Goal: Transaction & Acquisition: Purchase product/service

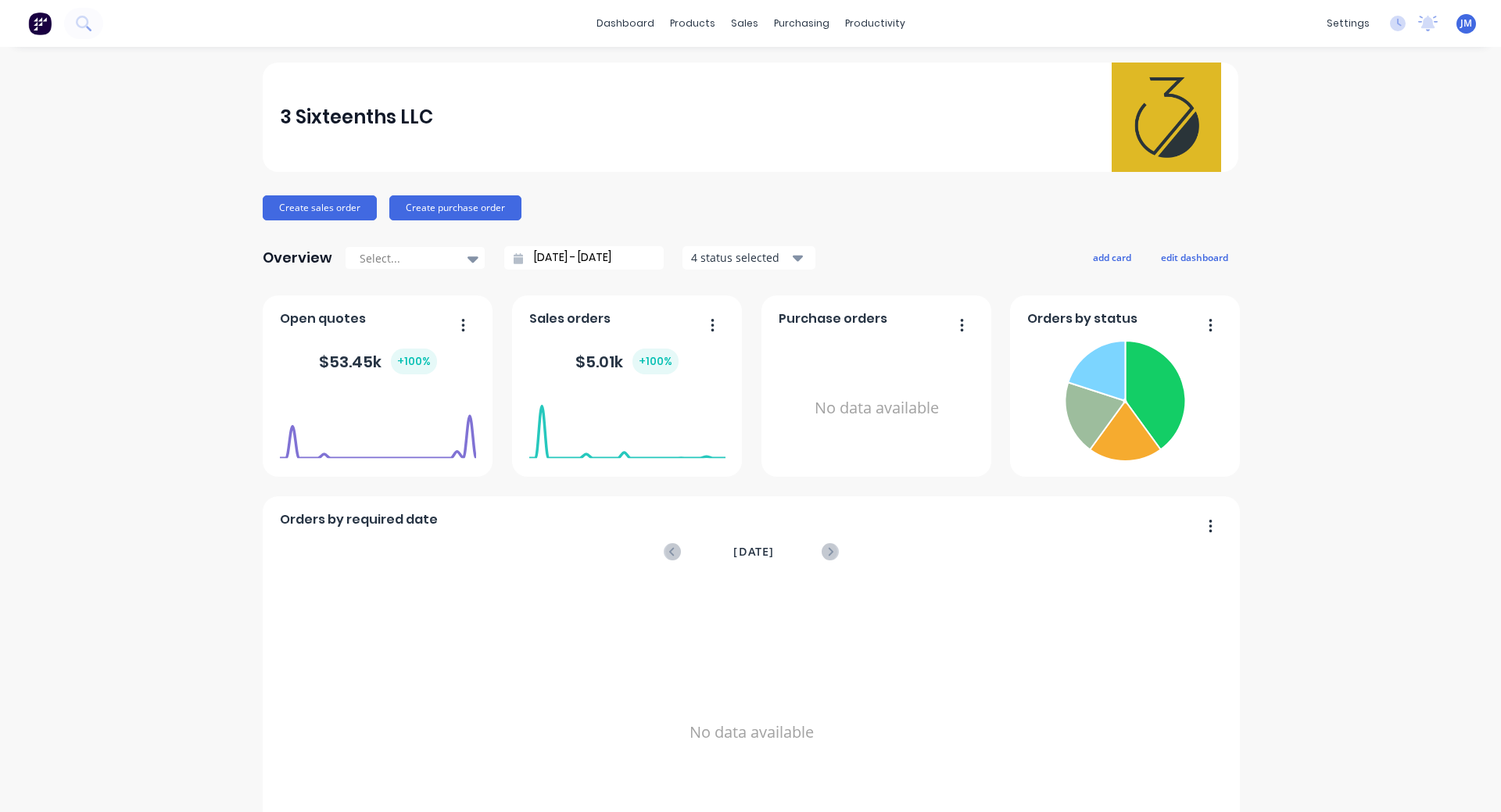
click at [1080, 684] on div "No data available" at bounding box center [751, 732] width 943 height 303
click at [778, 75] on div "Sales Orders" at bounding box center [796, 75] width 64 height 14
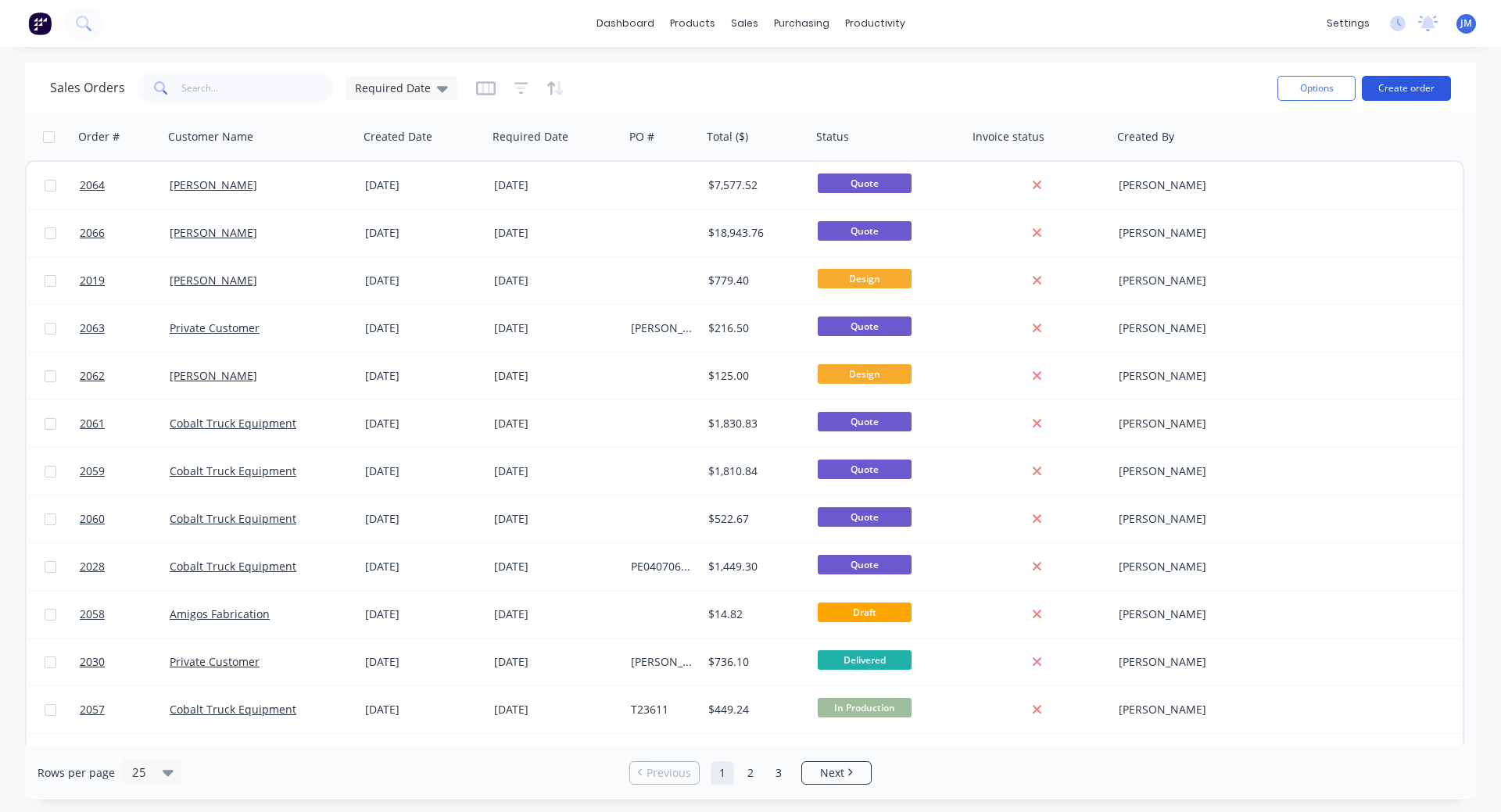
click at [1416, 85] on button "Create order" at bounding box center [1407, 88] width 90 height 25
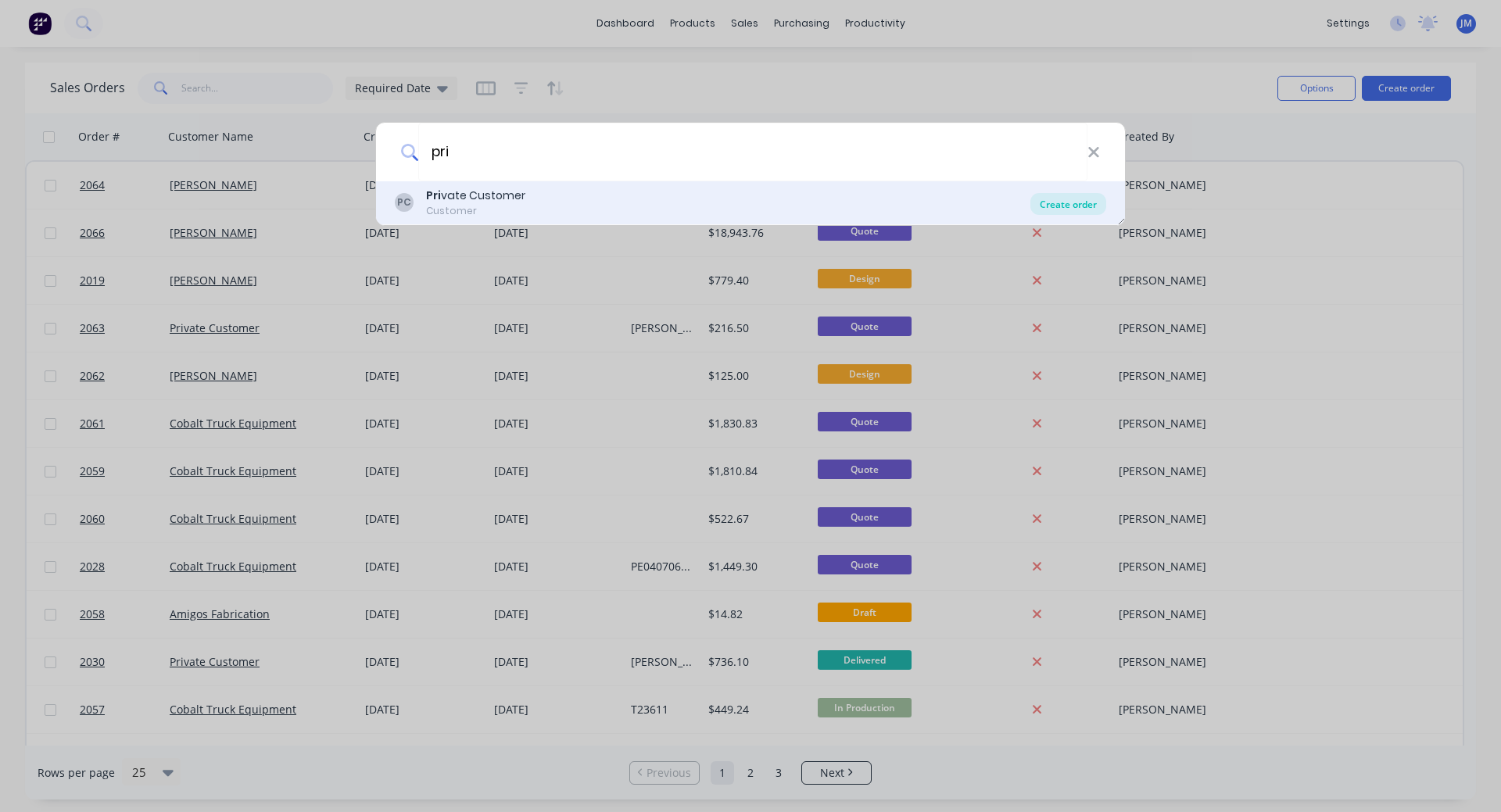
type input "pri"
click at [1086, 206] on div "Create order" at bounding box center [1068, 204] width 76 height 22
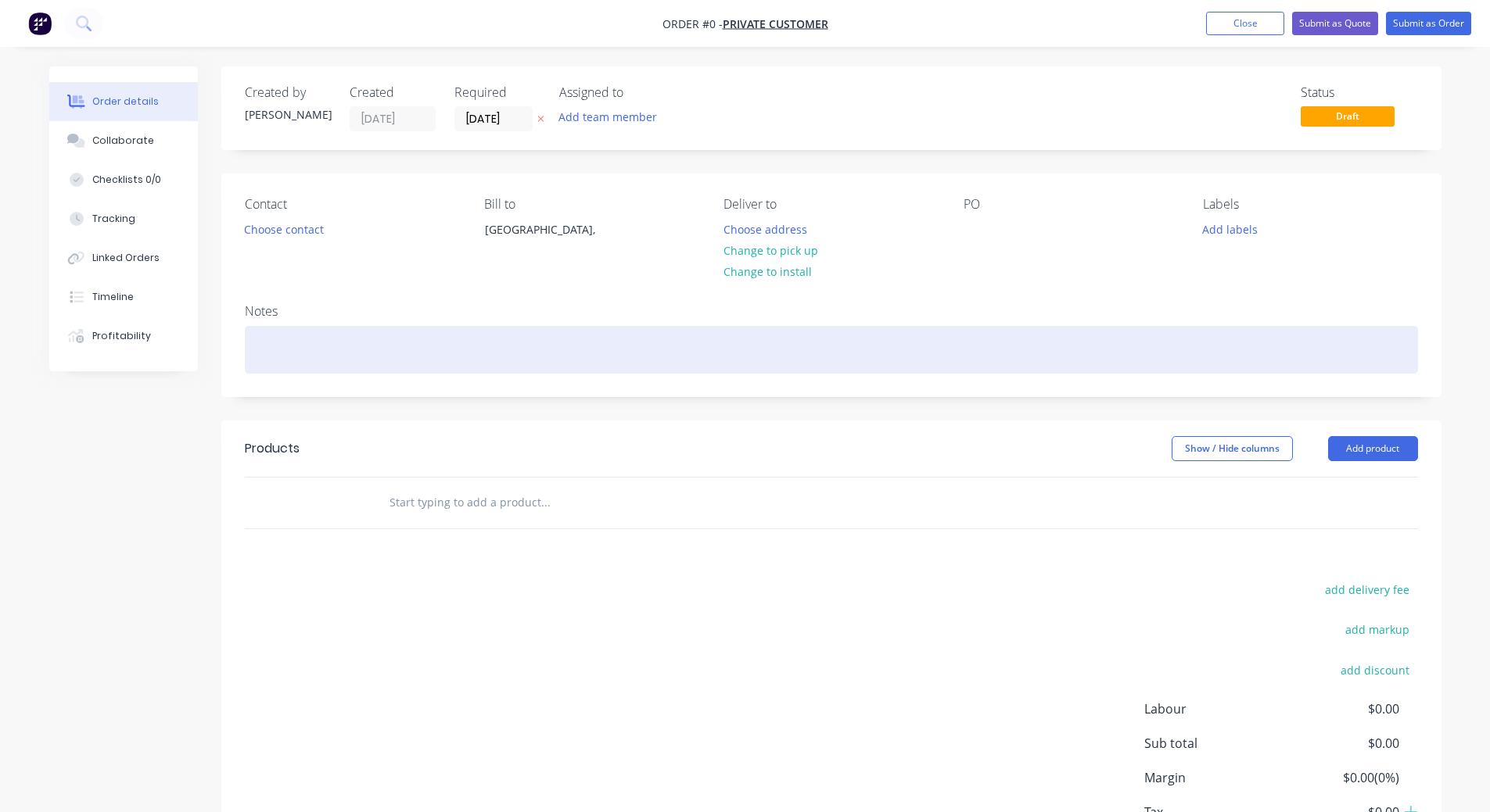
drag, startPoint x: 276, startPoint y: 226, endPoint x: 544, endPoint y: 373, distance: 305.7
click at [544, 373] on div "Contact Choose contact [PERSON_NAME] to [GEOGRAPHIC_DATA], Deliver to Choose ad…" at bounding box center [830, 284] width 1220 height 222
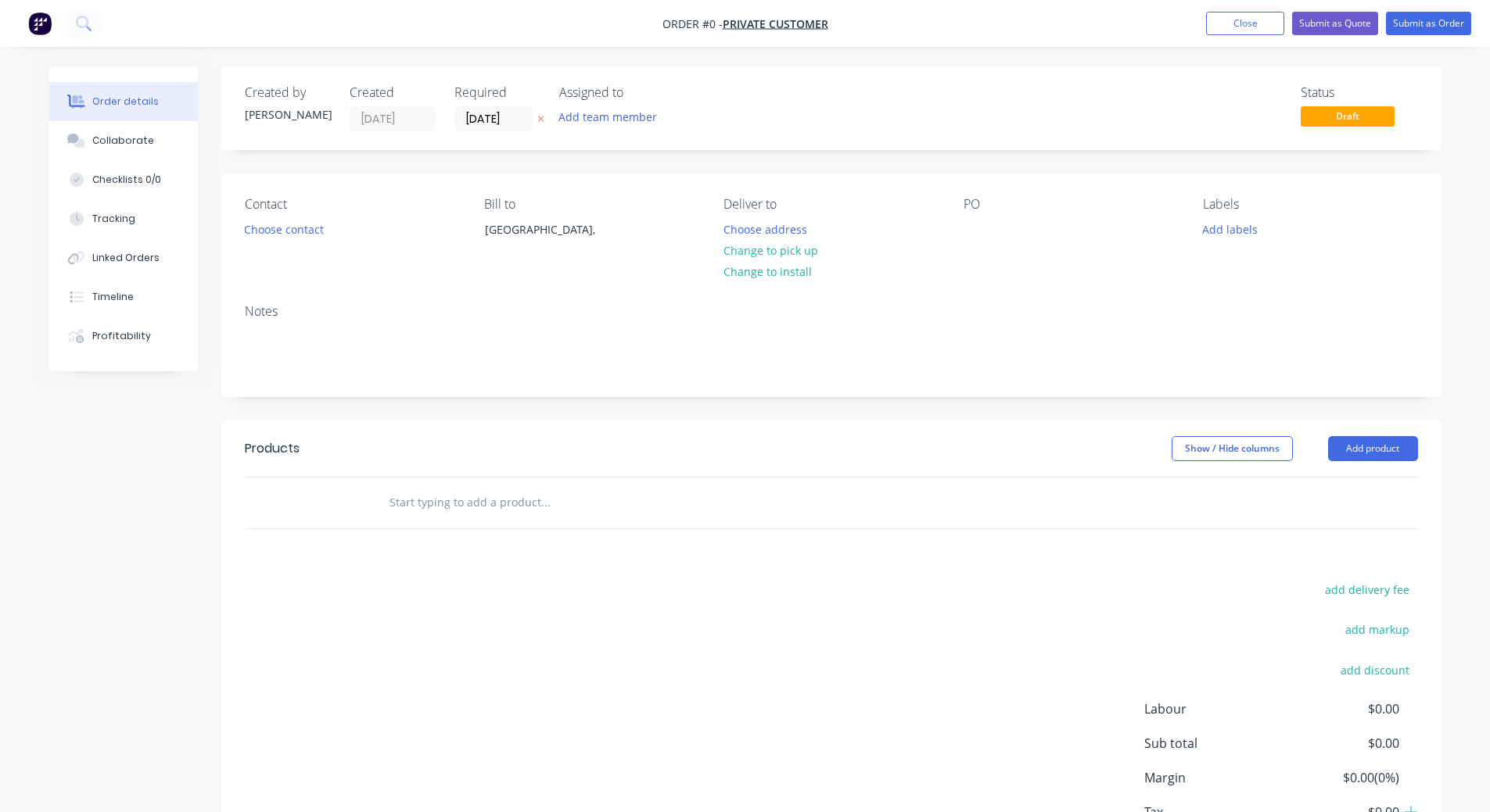
click at [697, 497] on input "text" at bounding box center [545, 502] width 313 height 31
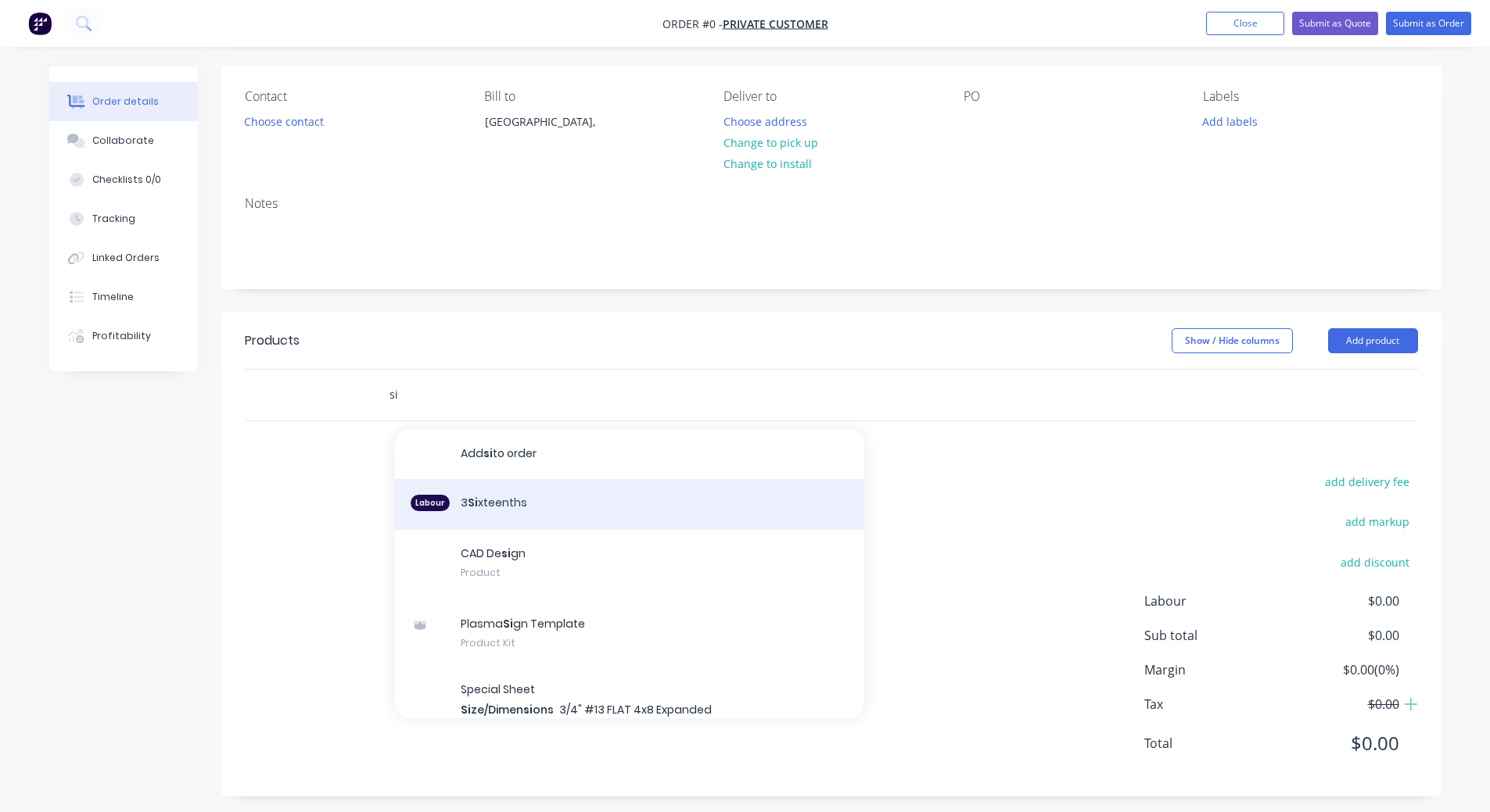
scroll to position [116, 0]
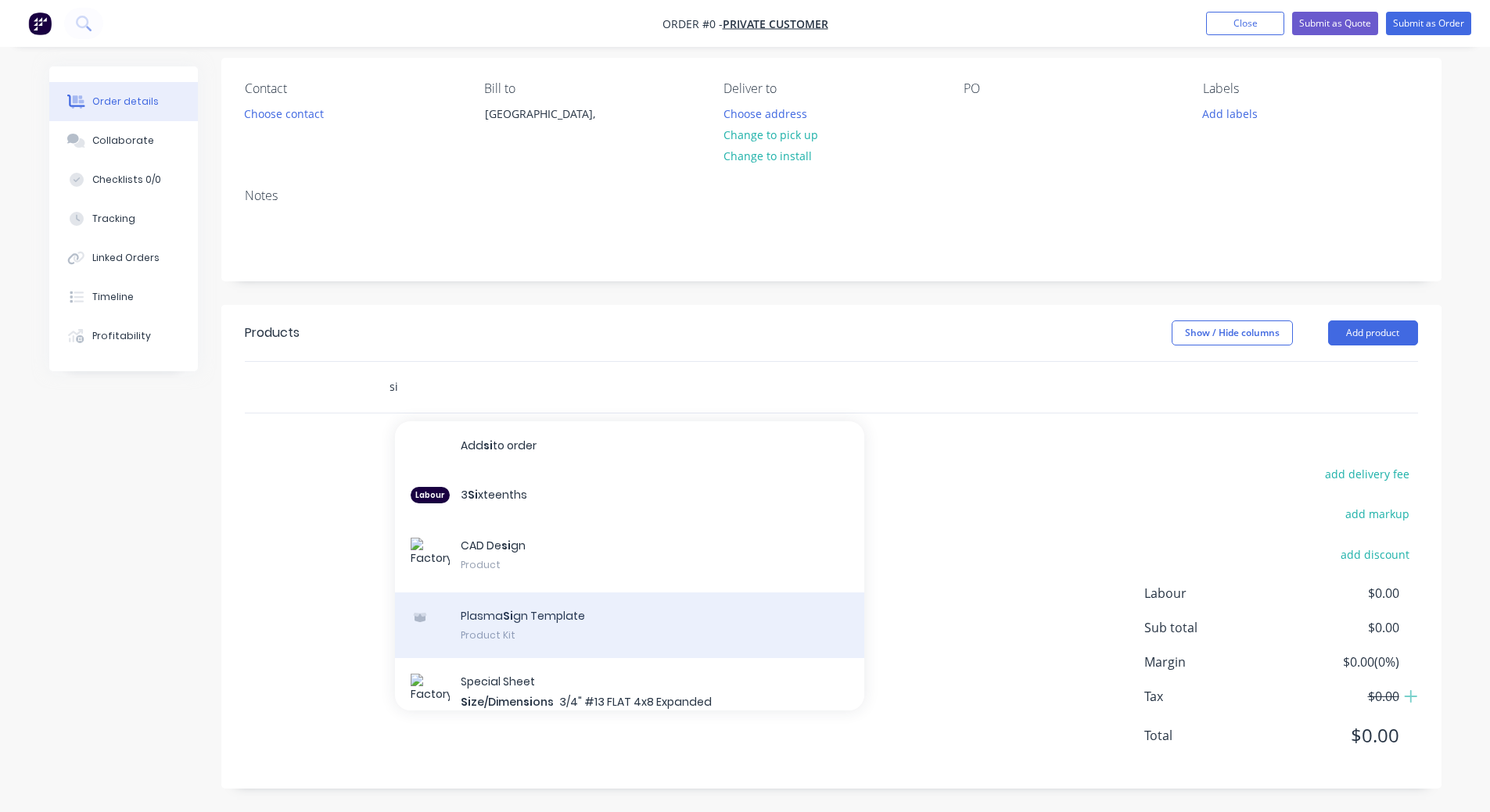
type input "si"
click at [629, 620] on div "Plasma Si gn Template Product Kit" at bounding box center [629, 626] width 469 height 66
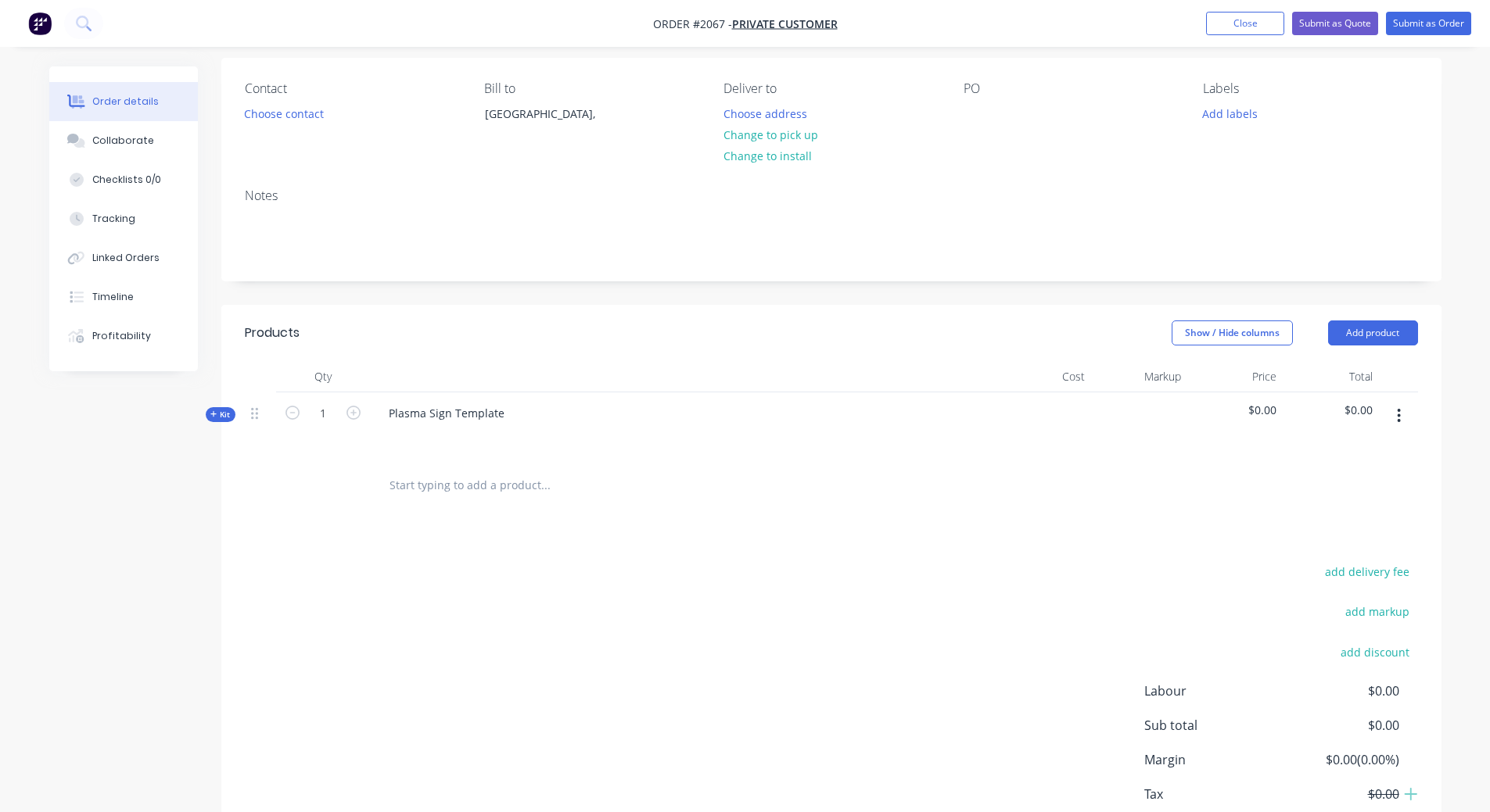
click at [232, 415] on button "Kit" at bounding box center [220, 415] width 30 height 15
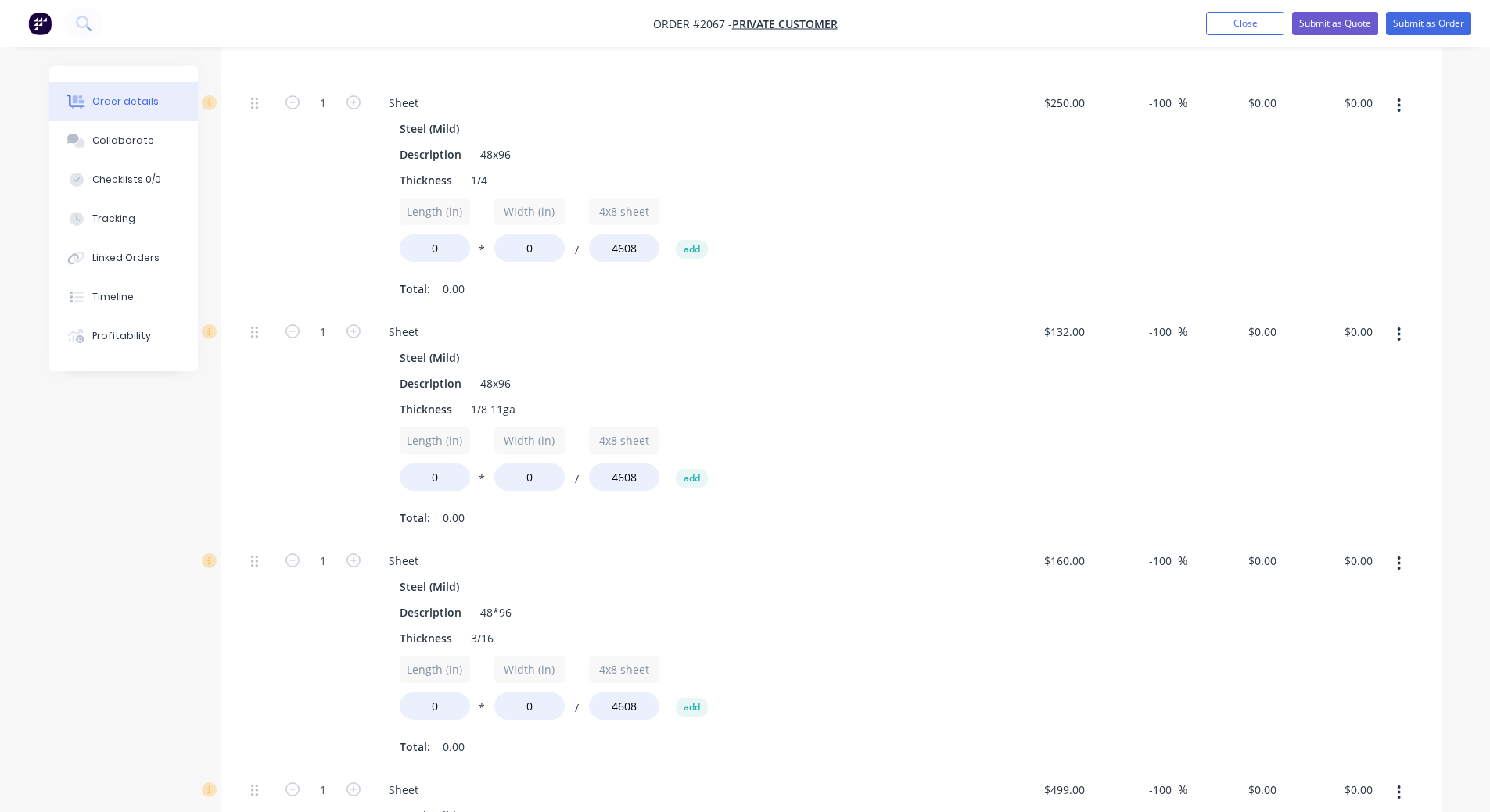
scroll to position [507, 0]
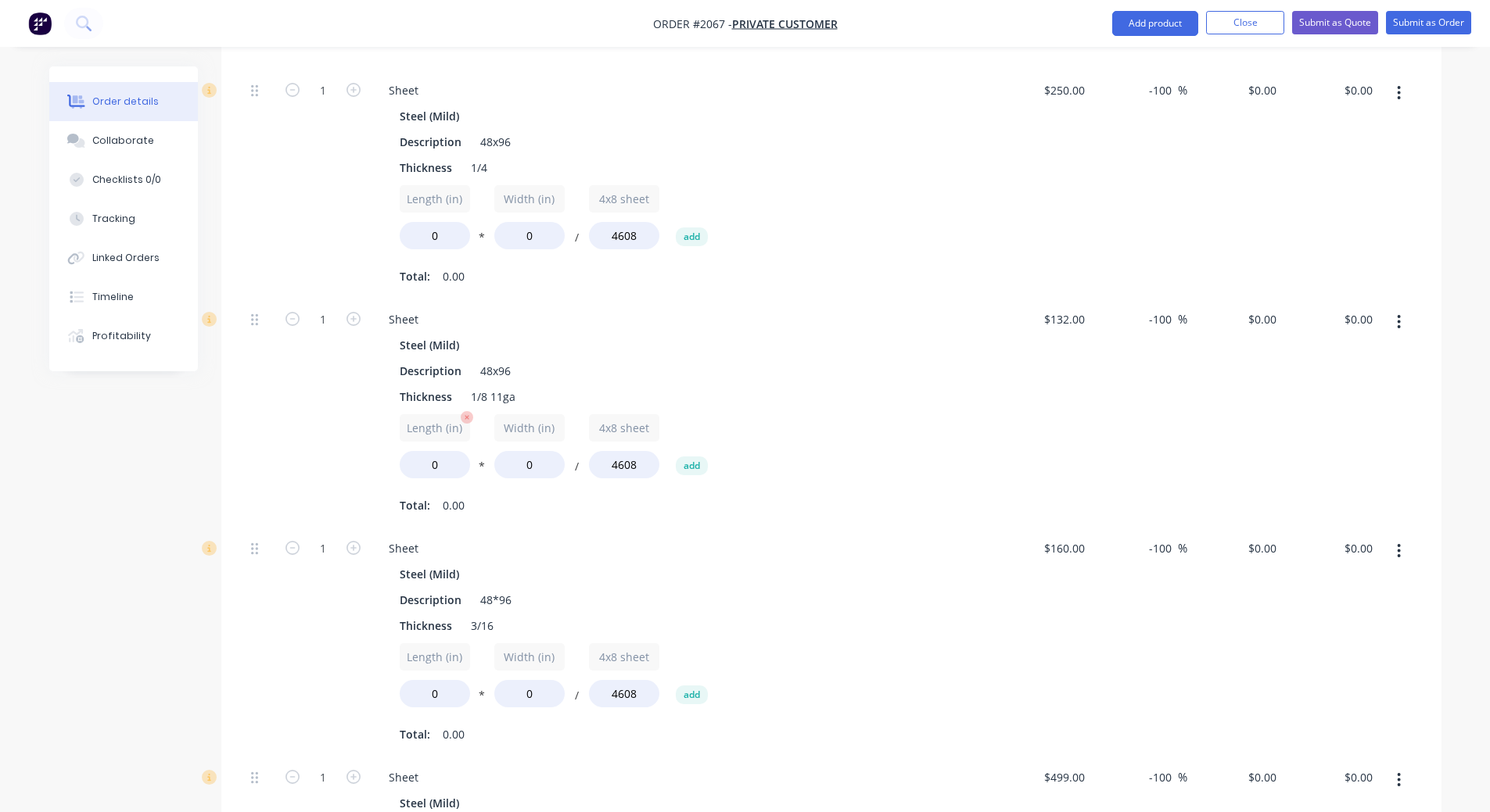
click at [424, 433] on input "Length (in)" at bounding box center [435, 428] width 71 height 27
click at [531, 429] on input "Width (in)" at bounding box center [530, 428] width 71 height 27
click at [435, 434] on input "Length (in)" at bounding box center [435, 428] width 71 height 27
type input "Length (in)"
drag, startPoint x: 446, startPoint y: 462, endPoint x: 383, endPoint y: 452, distance: 63.8
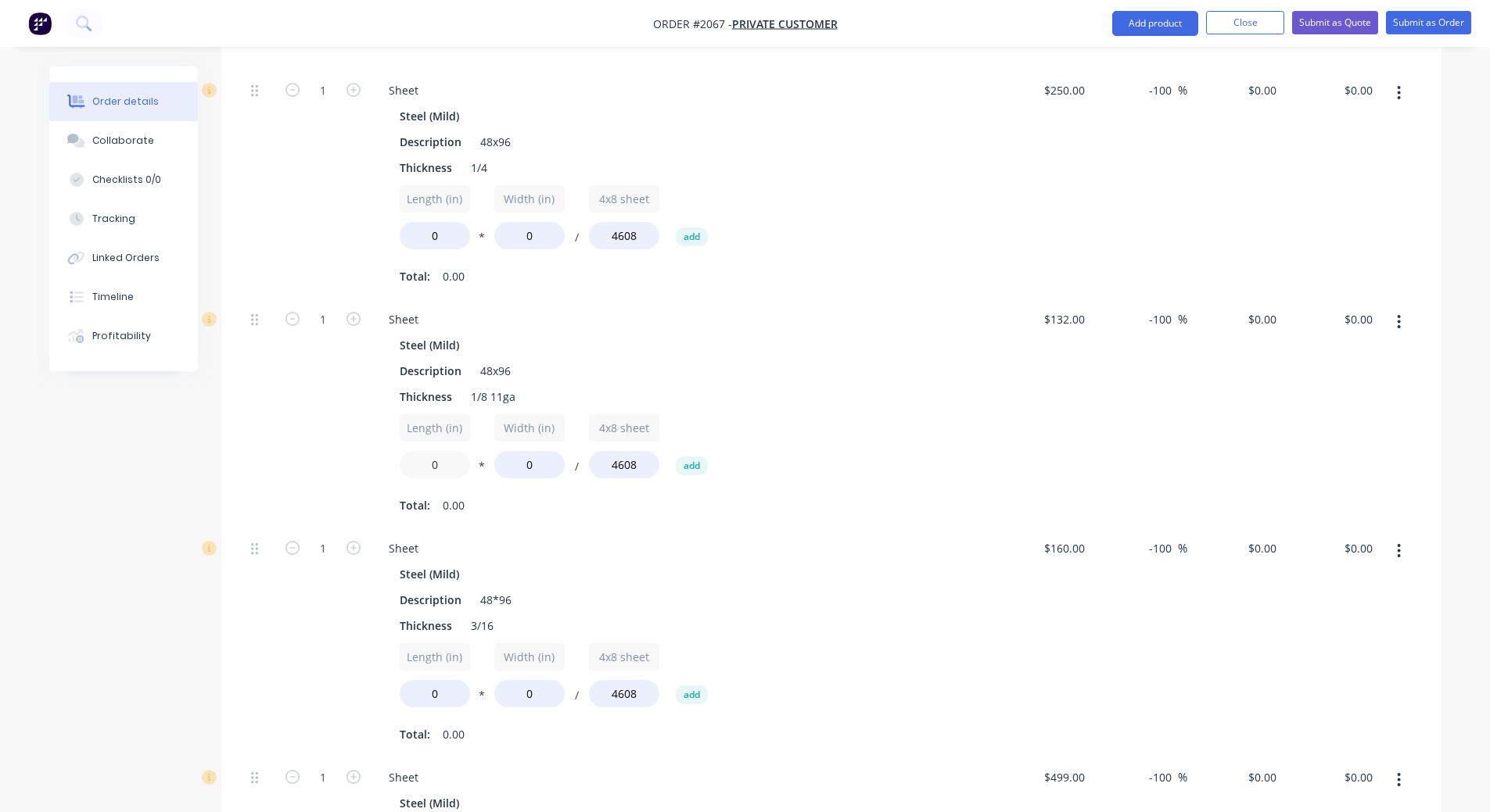
click at [383, 452] on div "Steel (Mild) Description 48x96 Thickness 1/8 11ga Length (in) 0 * Width (in) 0 …" at bounding box center [683, 426] width 614 height 184
type input "60"
drag, startPoint x: 522, startPoint y: 459, endPoint x: 466, endPoint y: 455, distance: 56.1
click at [467, 455] on div "Length (in) 60 * Width (in) 0 / 4x8 sheet 4608 add" at bounding box center [683, 450] width 566 height 71
drag, startPoint x: 524, startPoint y: 468, endPoint x: 559, endPoint y: 469, distance: 35.0
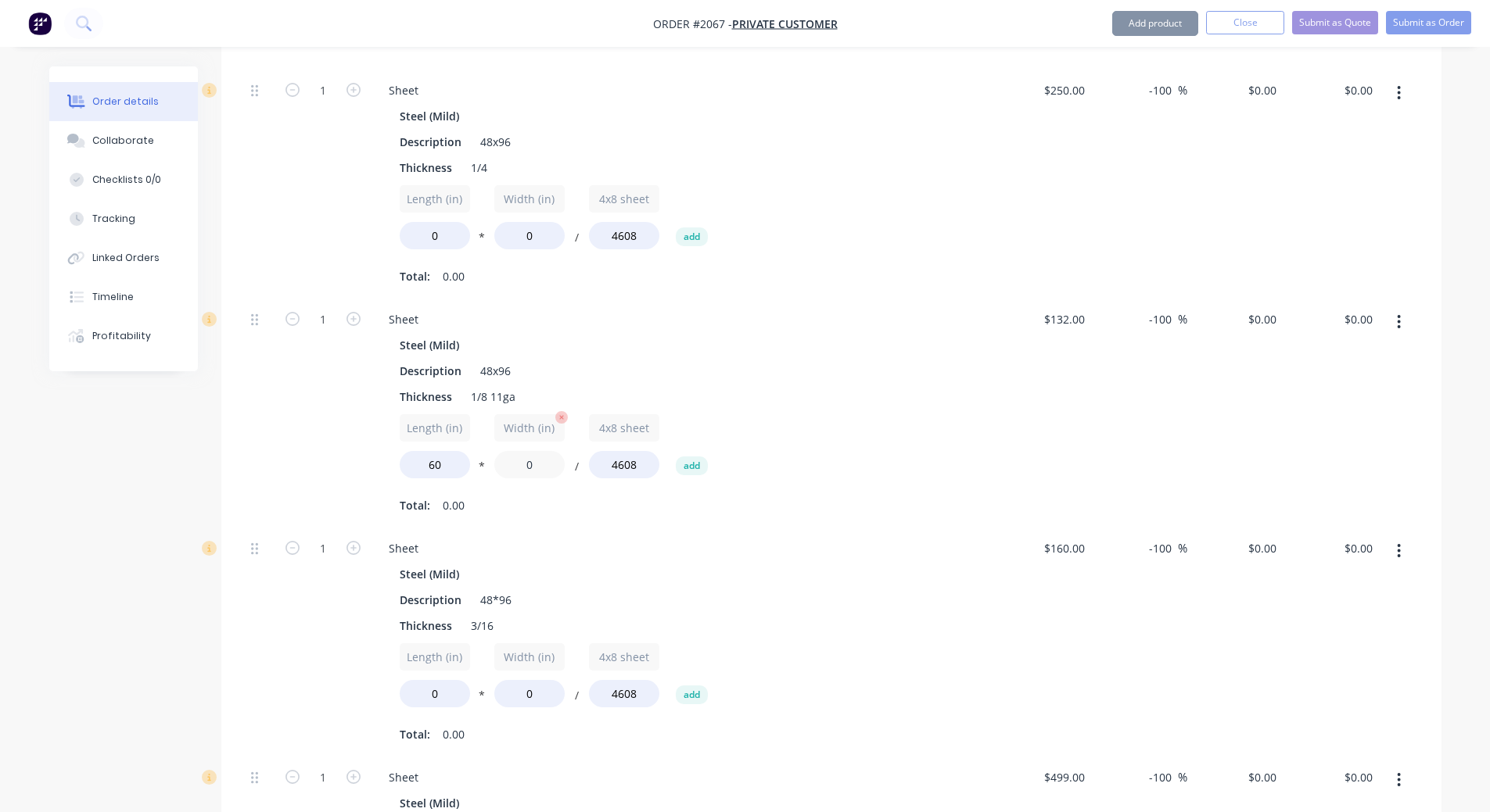
click at [559, 469] on input "0" at bounding box center [530, 464] width 71 height 27
type input "24"
click at [652, 591] on div "Description 48*96" at bounding box center [679, 600] width 573 height 23
click at [1157, 322] on input "-100" at bounding box center [1162, 319] width 30 height 23
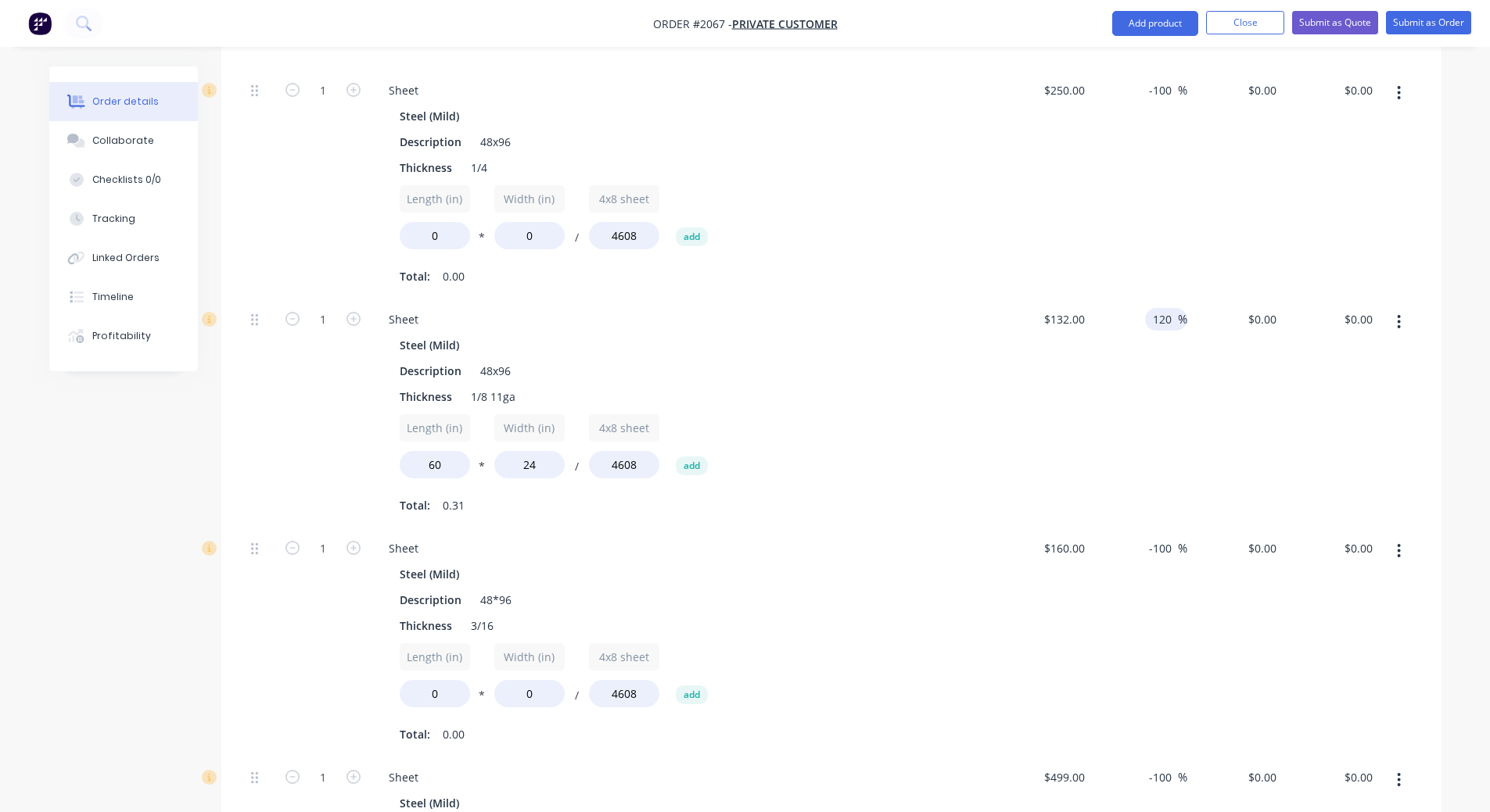
type input "120"
type input "$290.40"
type input "$90.75"
click at [1203, 370] on div "$290.40 $290.40" at bounding box center [1235, 413] width 96 height 229
click at [1170, 322] on input "120" at bounding box center [1165, 319] width 26 height 23
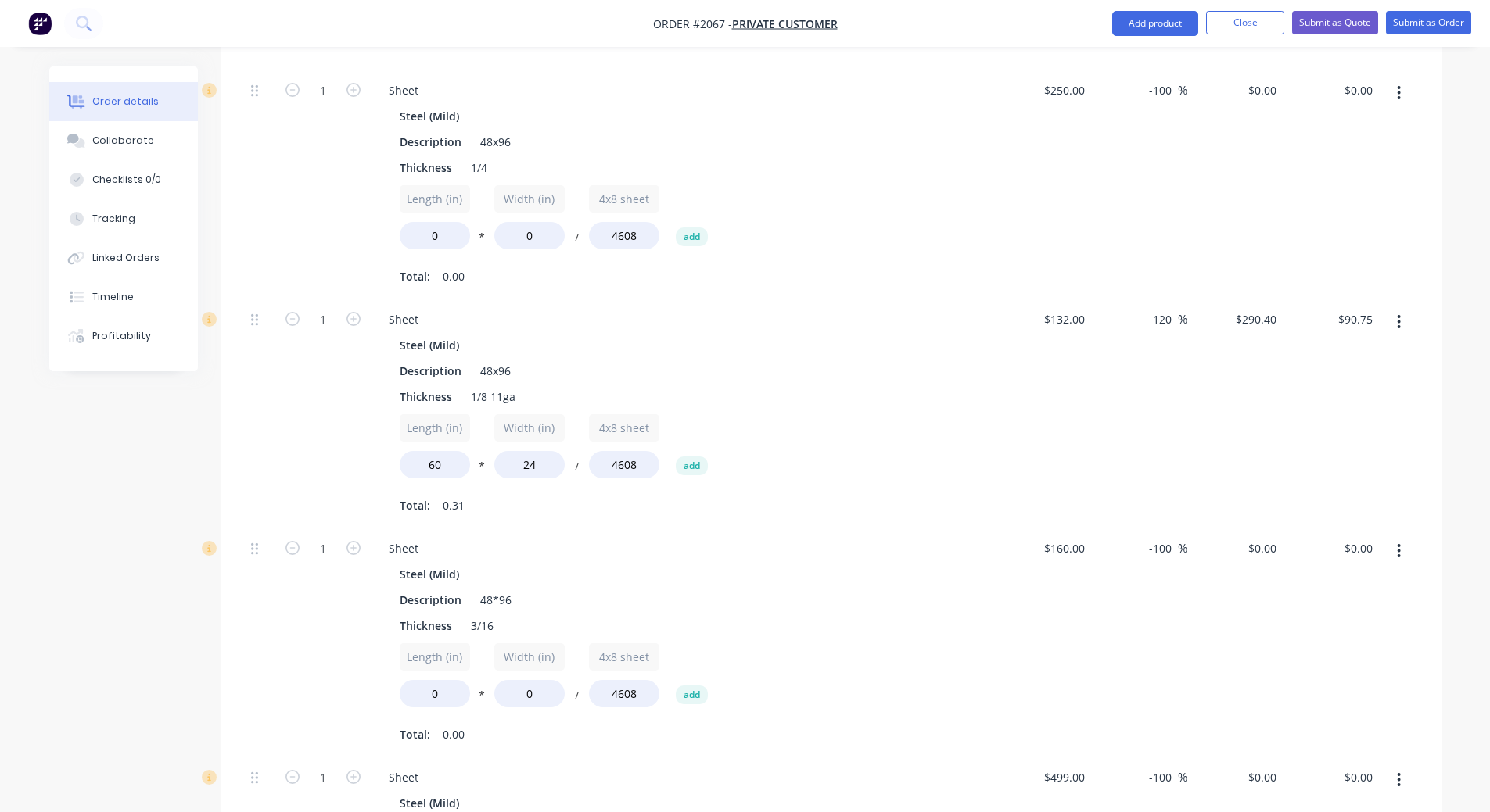
drag, startPoint x: 1176, startPoint y: 323, endPoint x: 1135, endPoint y: 319, distance: 41.2
click at [1135, 319] on div "120 120 %" at bounding box center [1138, 413] width 96 height 229
click at [1134, 396] on div "120 120 %" at bounding box center [1138, 413] width 96 height 229
drag, startPoint x: 1177, startPoint y: 316, endPoint x: 1129, endPoint y: 319, distance: 48.1
click at [1129, 319] on div "120 120 %" at bounding box center [1138, 413] width 96 height 229
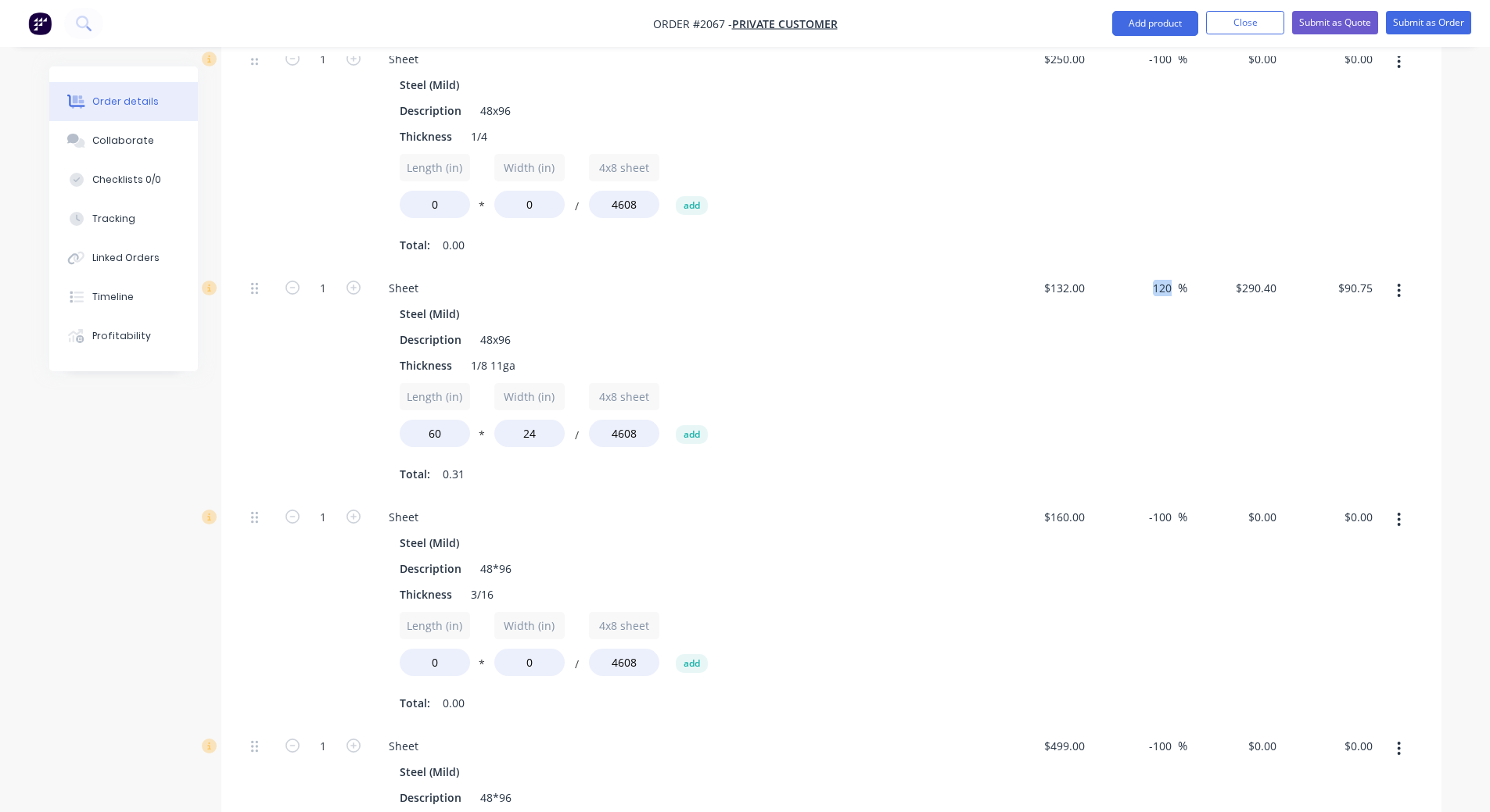
scroll to position [569, 0]
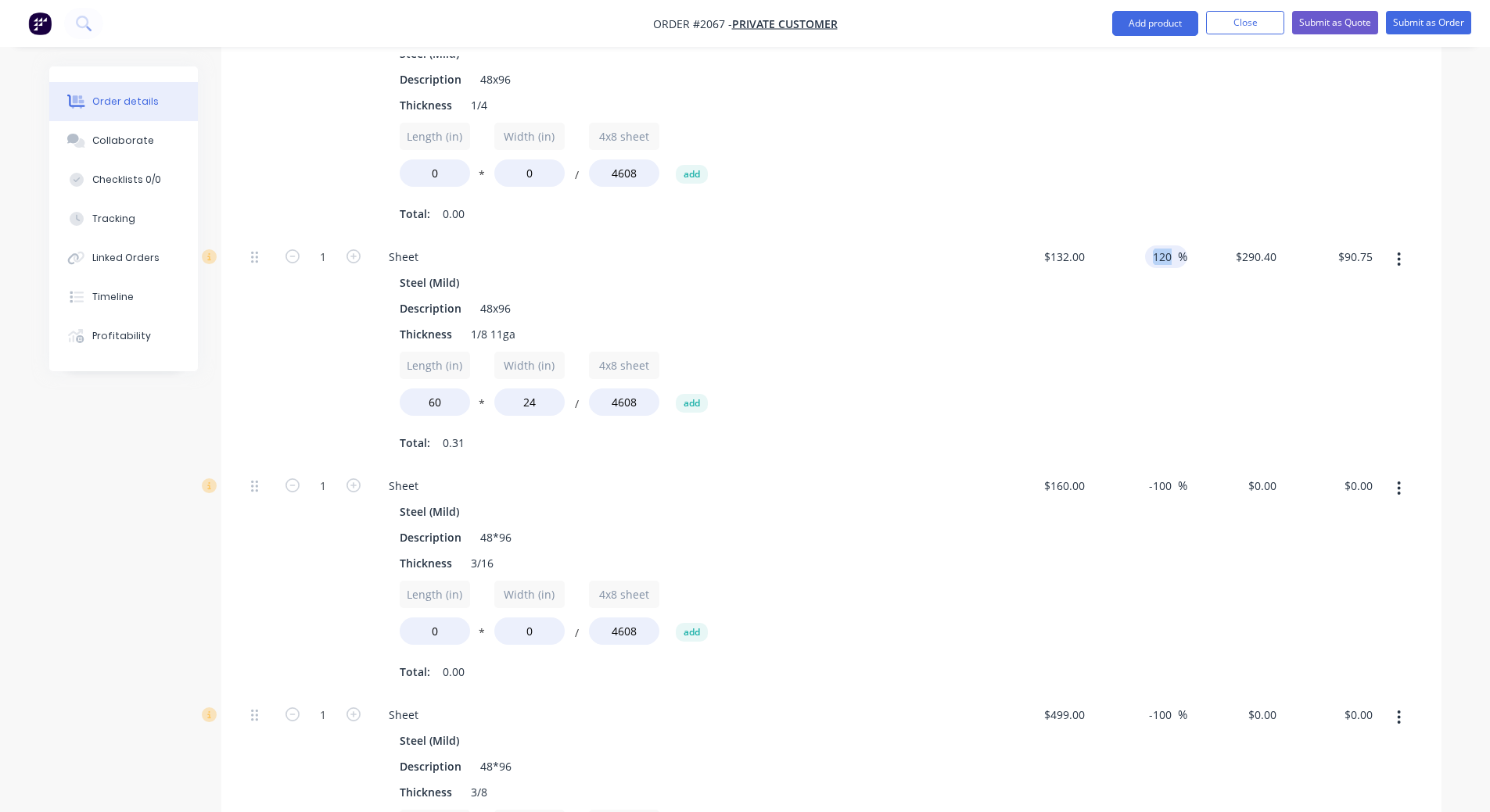
click at [1170, 257] on input "120" at bounding box center [1165, 257] width 26 height 23
type input "202"
type input "$398.64"
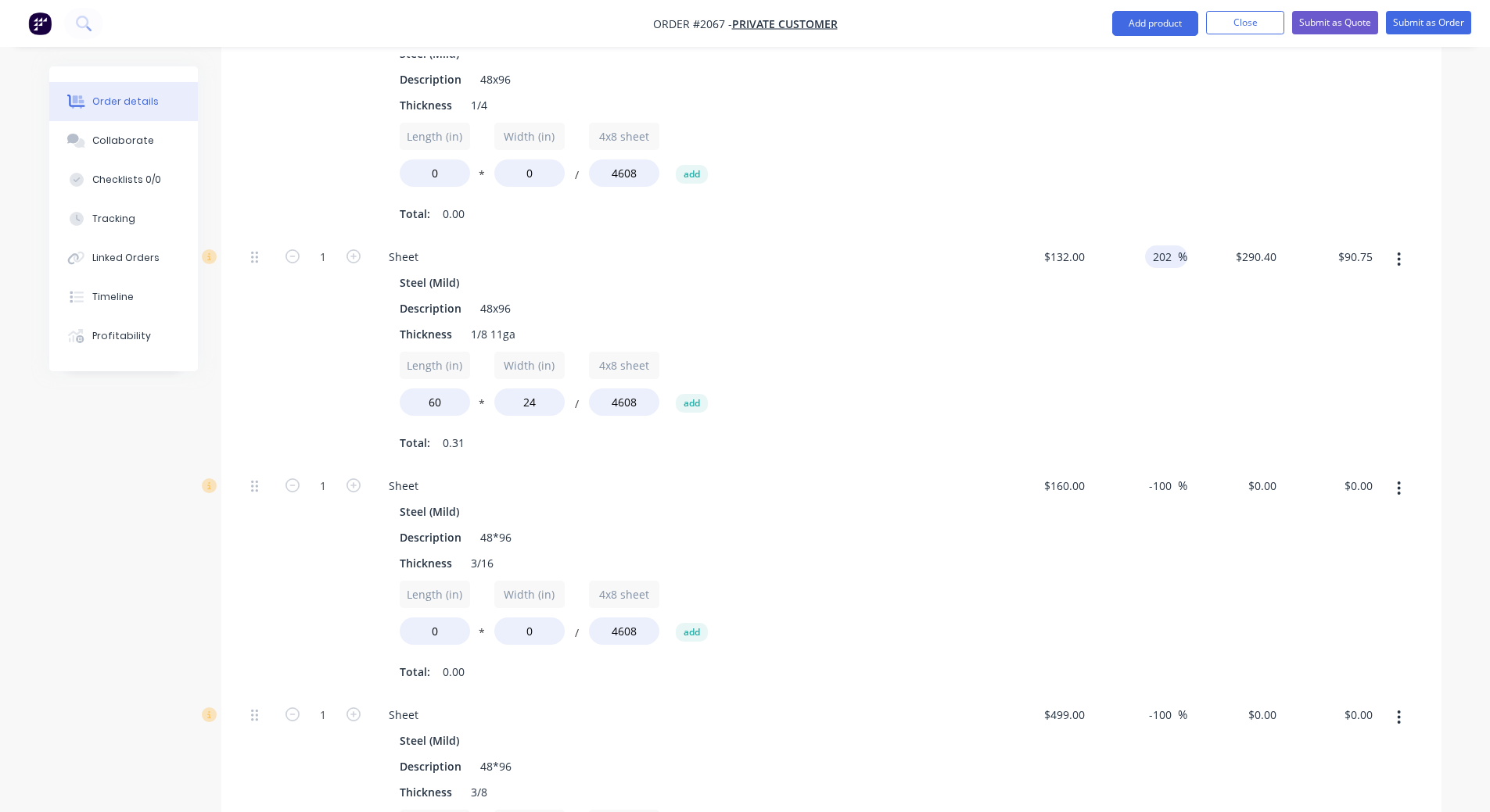
type input "$124.58"
click at [1191, 312] on div "$398.64 $290.40" at bounding box center [1235, 351] width 96 height 229
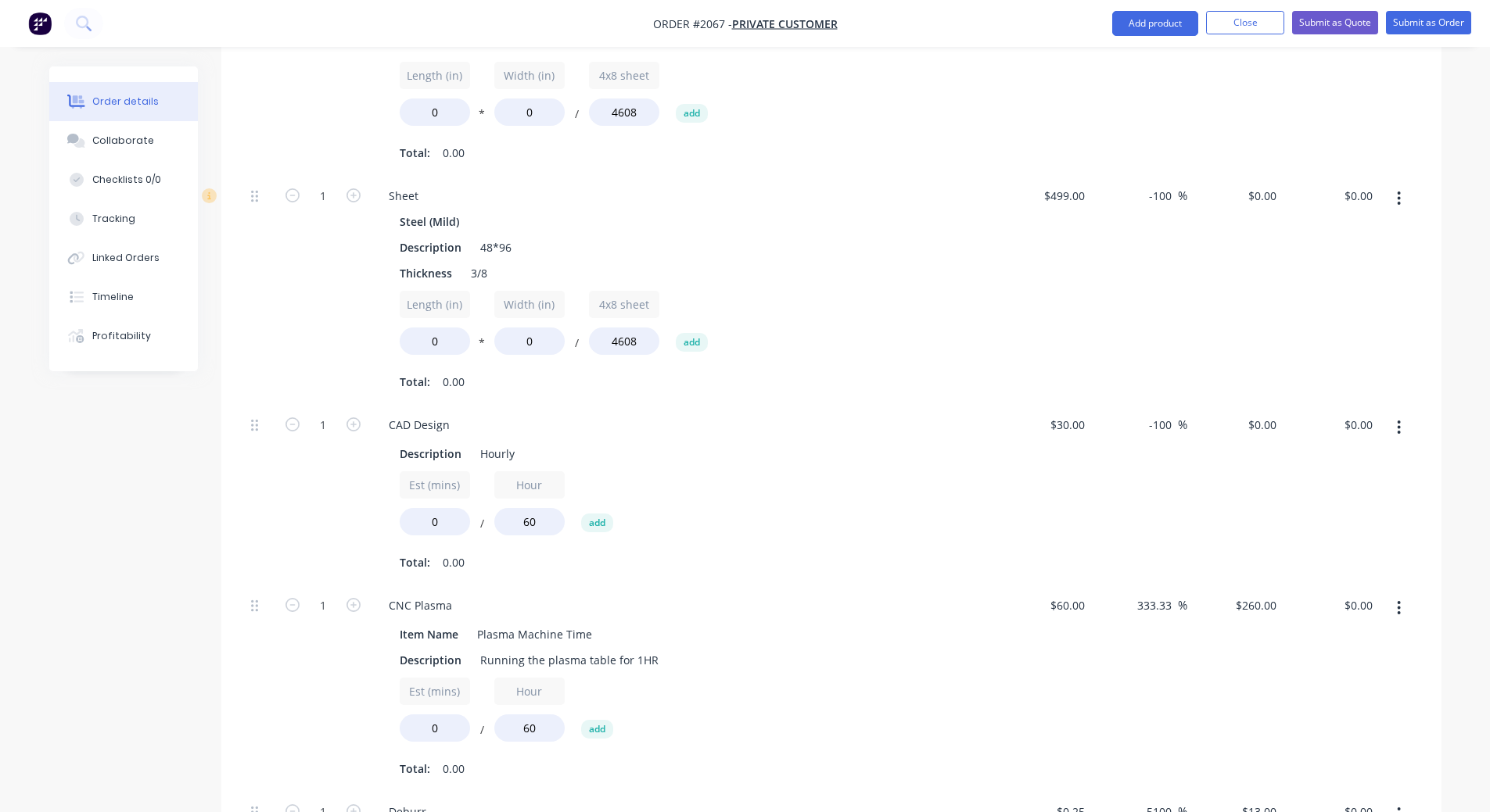
scroll to position [1117, 0]
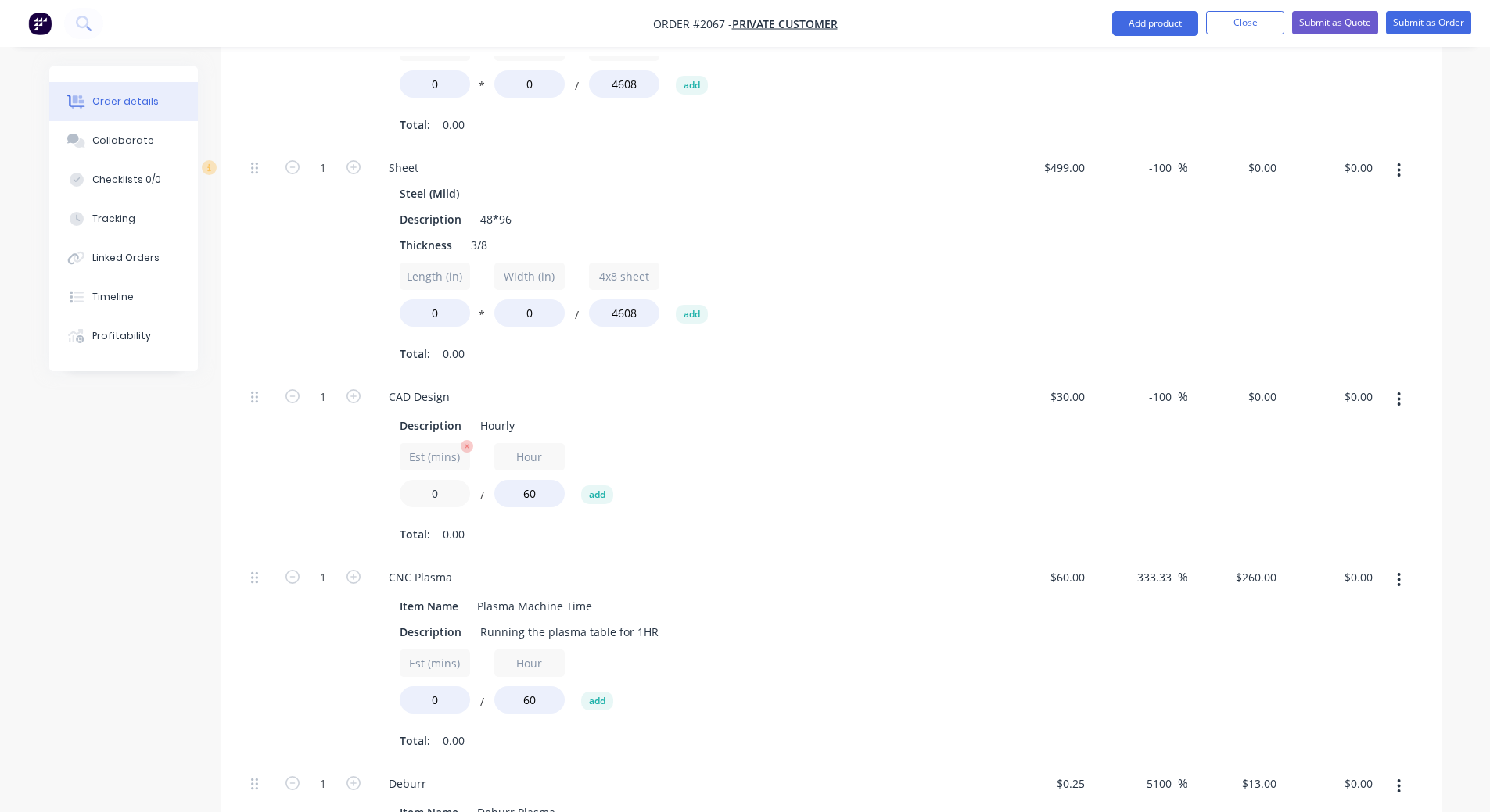
drag, startPoint x: 444, startPoint y: 499, endPoint x: 422, endPoint y: 499, distance: 22.0
click at [422, 499] on input "0" at bounding box center [435, 493] width 71 height 27
type input "45"
click at [894, 499] on div "Est (mins) 45 / Hour 60 add" at bounding box center [683, 479] width 566 height 71
click at [1163, 393] on input "-100" at bounding box center [1162, 397] width 30 height 23
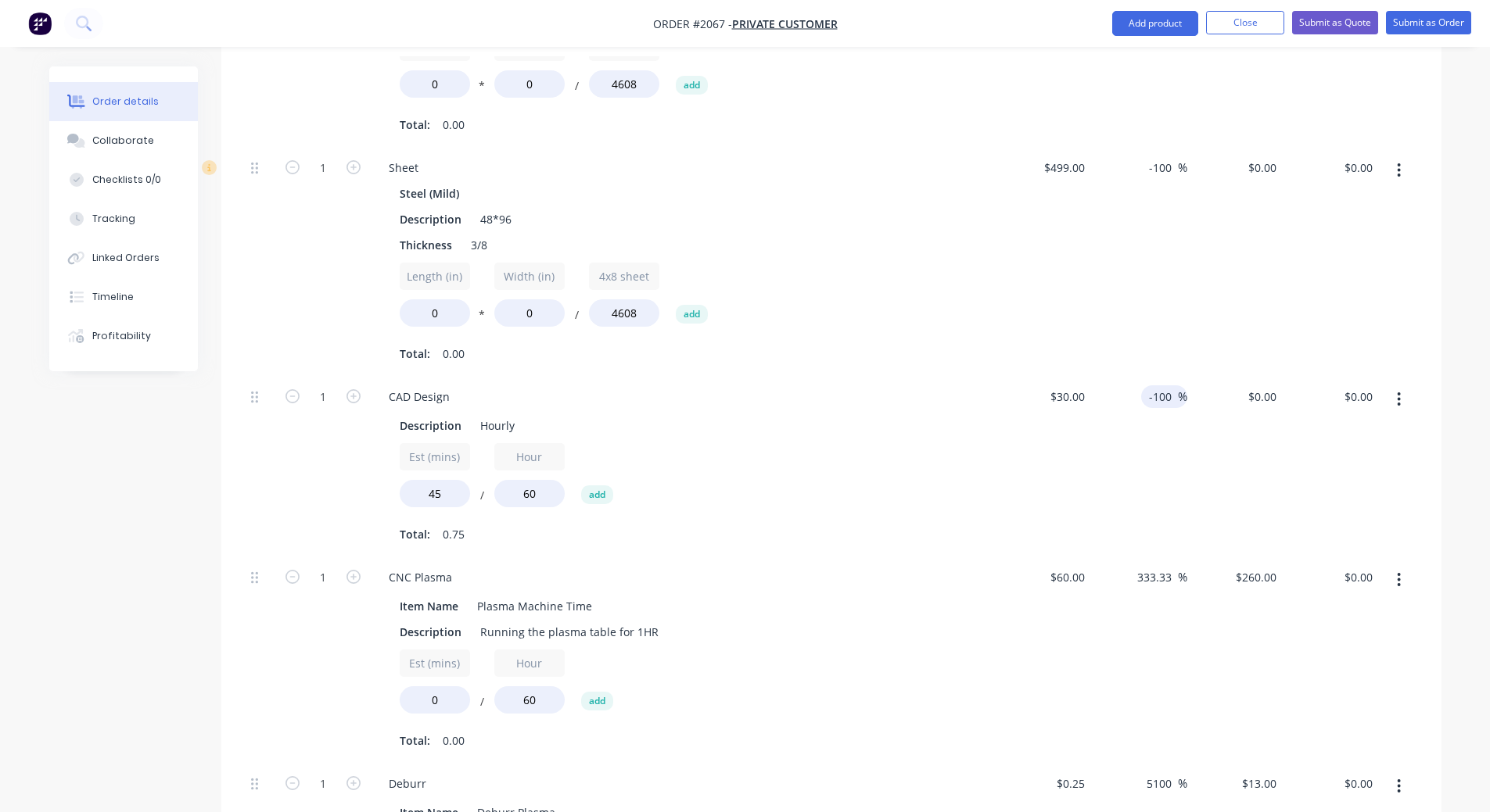
click at [1163, 393] on input "-100" at bounding box center [1162, 397] width 30 height 23
click at [1152, 394] on input "-200" at bounding box center [1162, 397] width 30 height 23
type input "200"
type input "$90.00"
type input "$67.50"
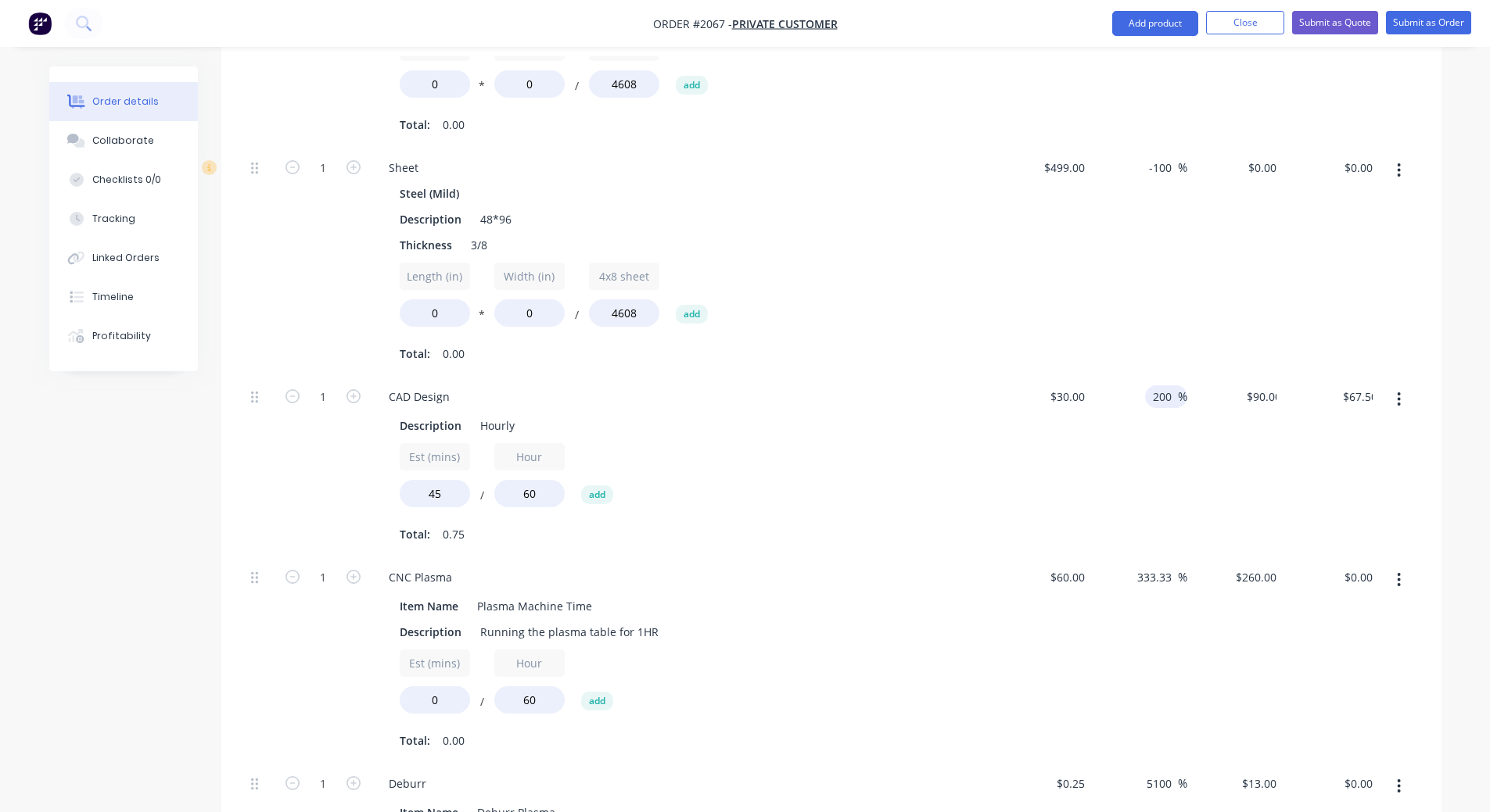
click at [1156, 447] on div "200 200 %" at bounding box center [1138, 466] width 96 height 181
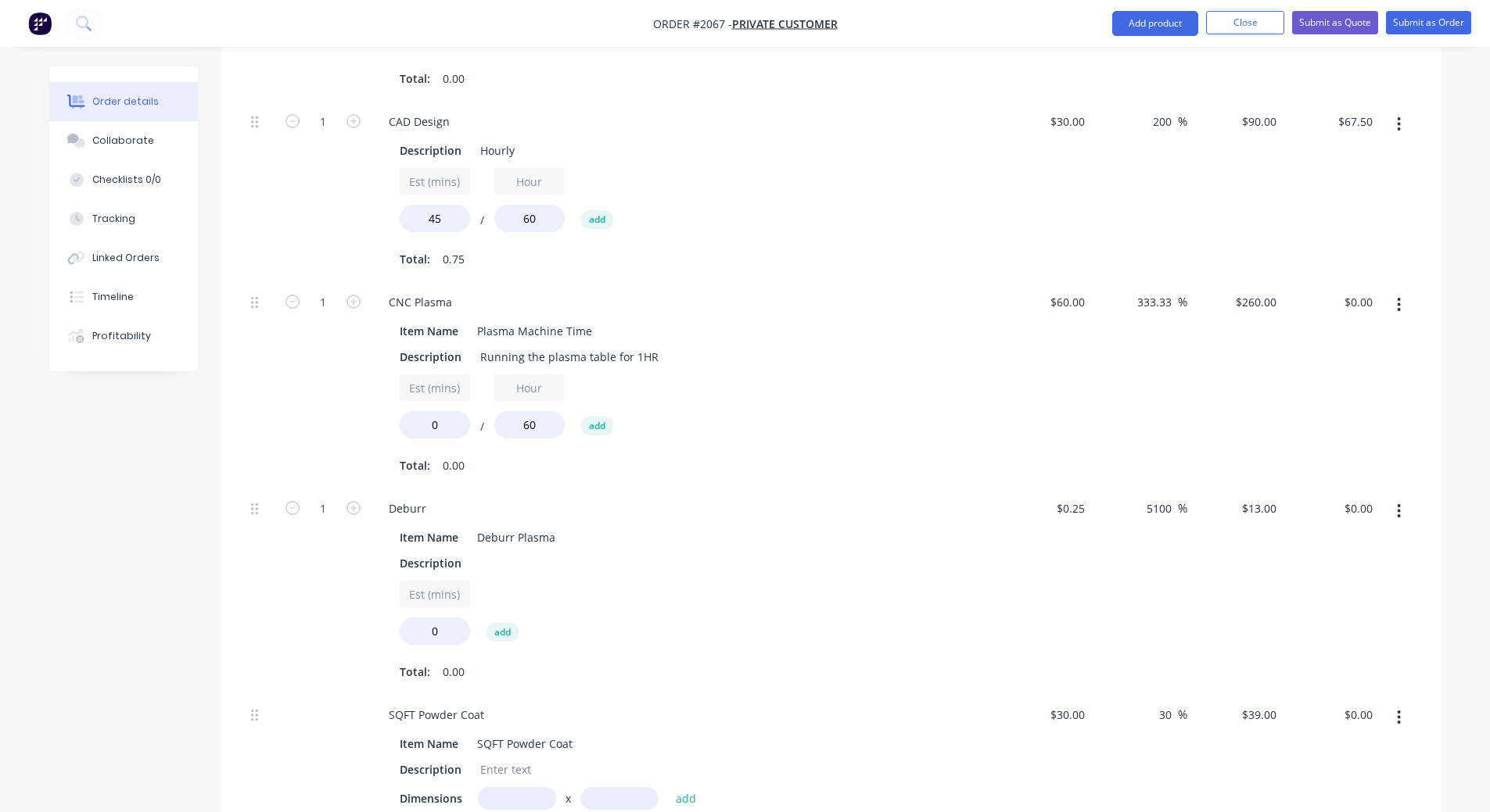
scroll to position [1356, 0]
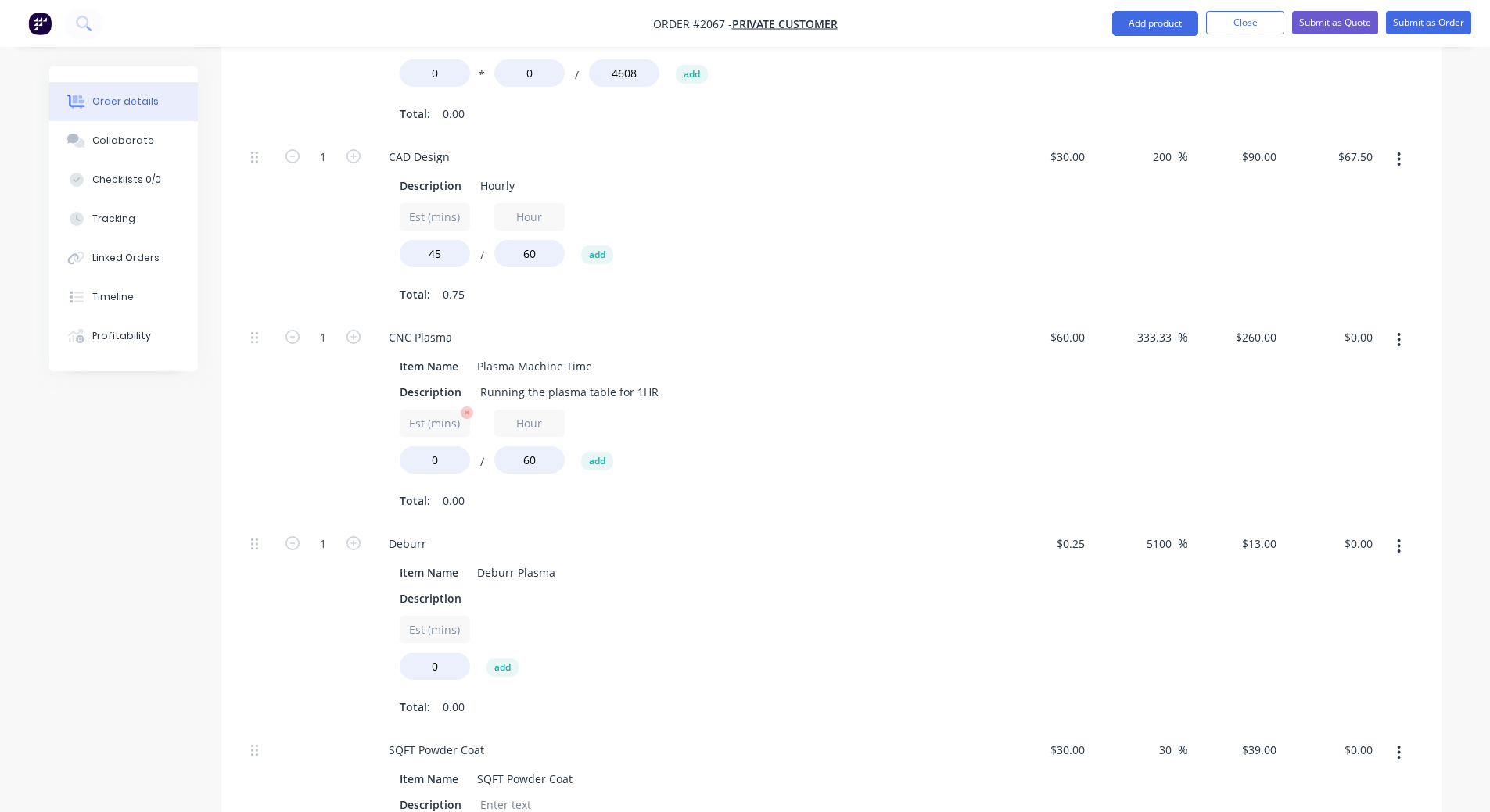
click at [430, 428] on input "Est (mins)" at bounding box center [435, 423] width 71 height 27
drag, startPoint x: 437, startPoint y: 458, endPoint x: 415, endPoint y: 458, distance: 22.0
click at [415, 458] on input "0" at bounding box center [435, 460] width 71 height 27
type input "35"
type input "$151.66"
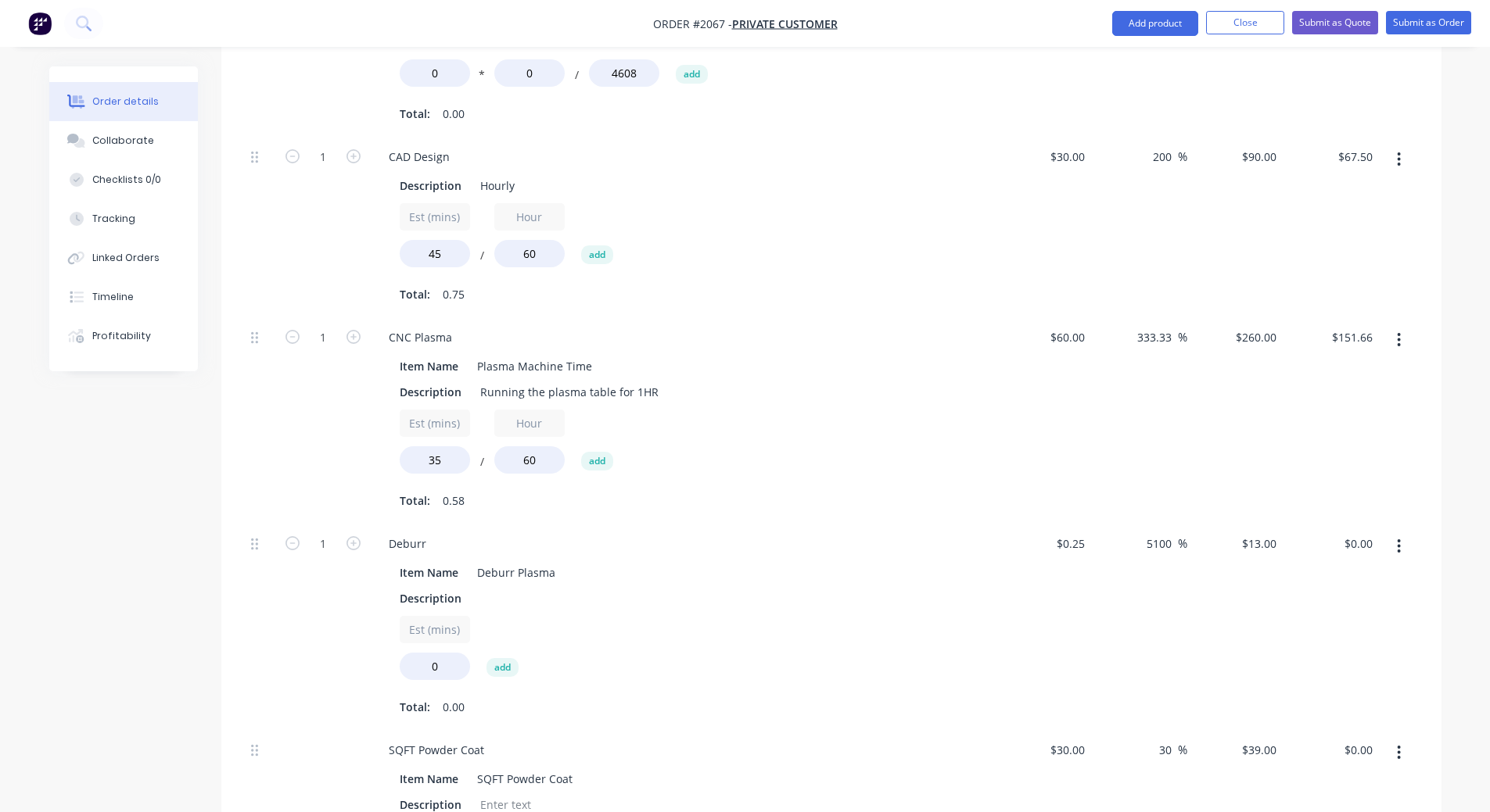
click at [969, 436] on div "Item Name Plasma Machine Time Description Running the plasma table for 1HR Est …" at bounding box center [683, 432] width 614 height 161
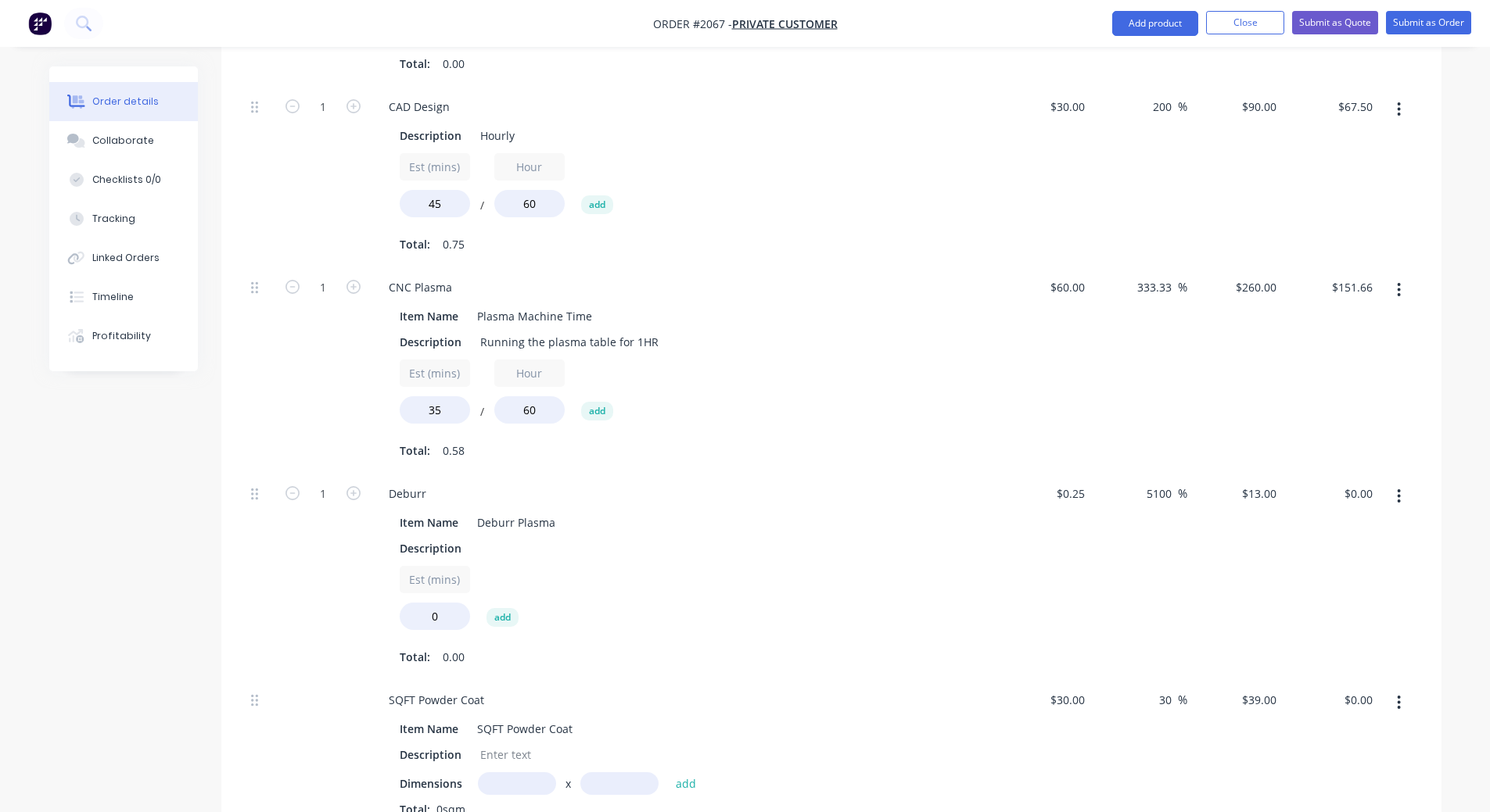
scroll to position [1434, 0]
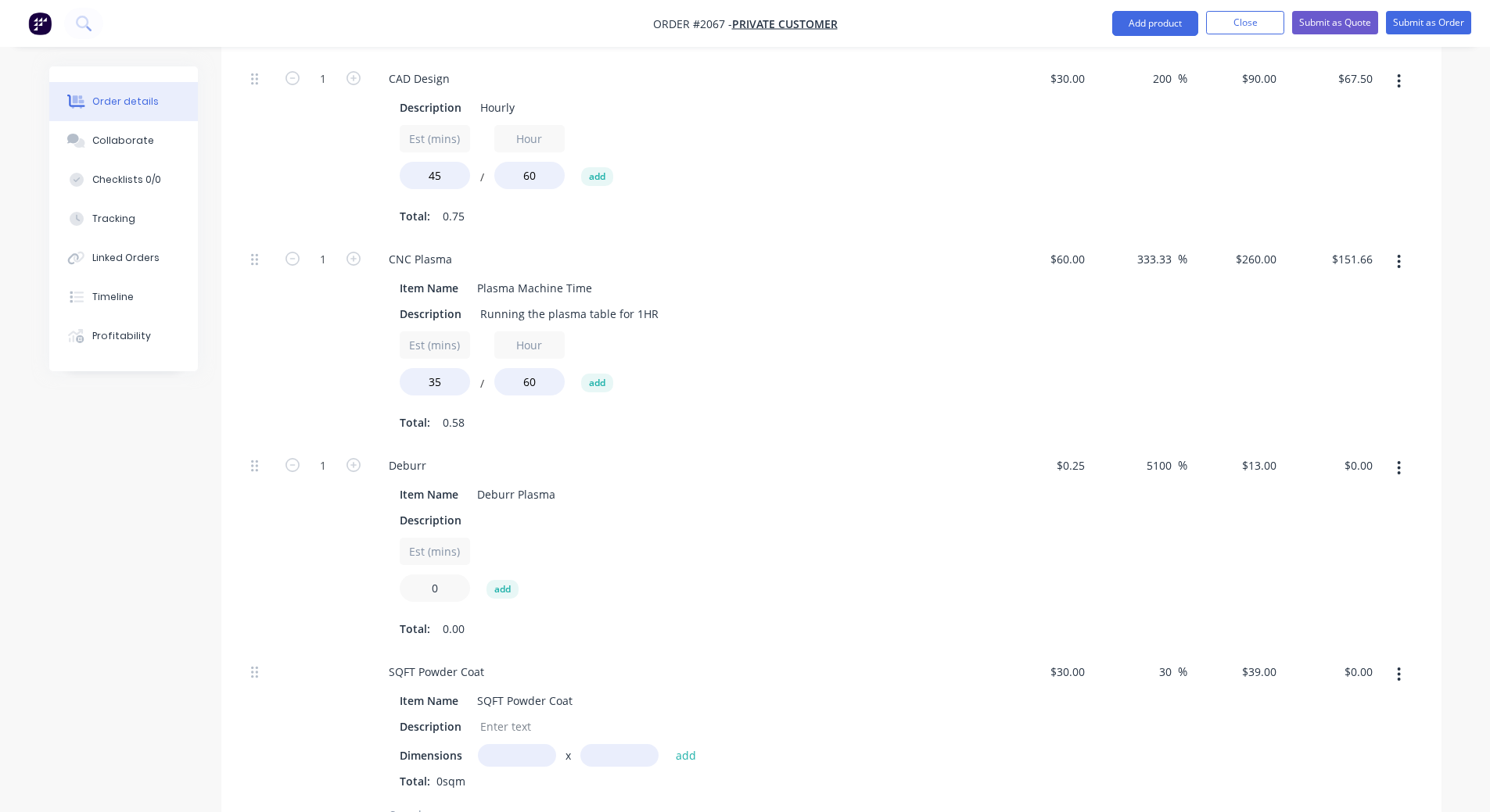
click at [416, 583] on input "0" at bounding box center [435, 588] width 71 height 27
type input "30"
type input "$390.00"
click at [902, 493] on div "Item Name Deburr Plasma" at bounding box center [679, 494] width 573 height 23
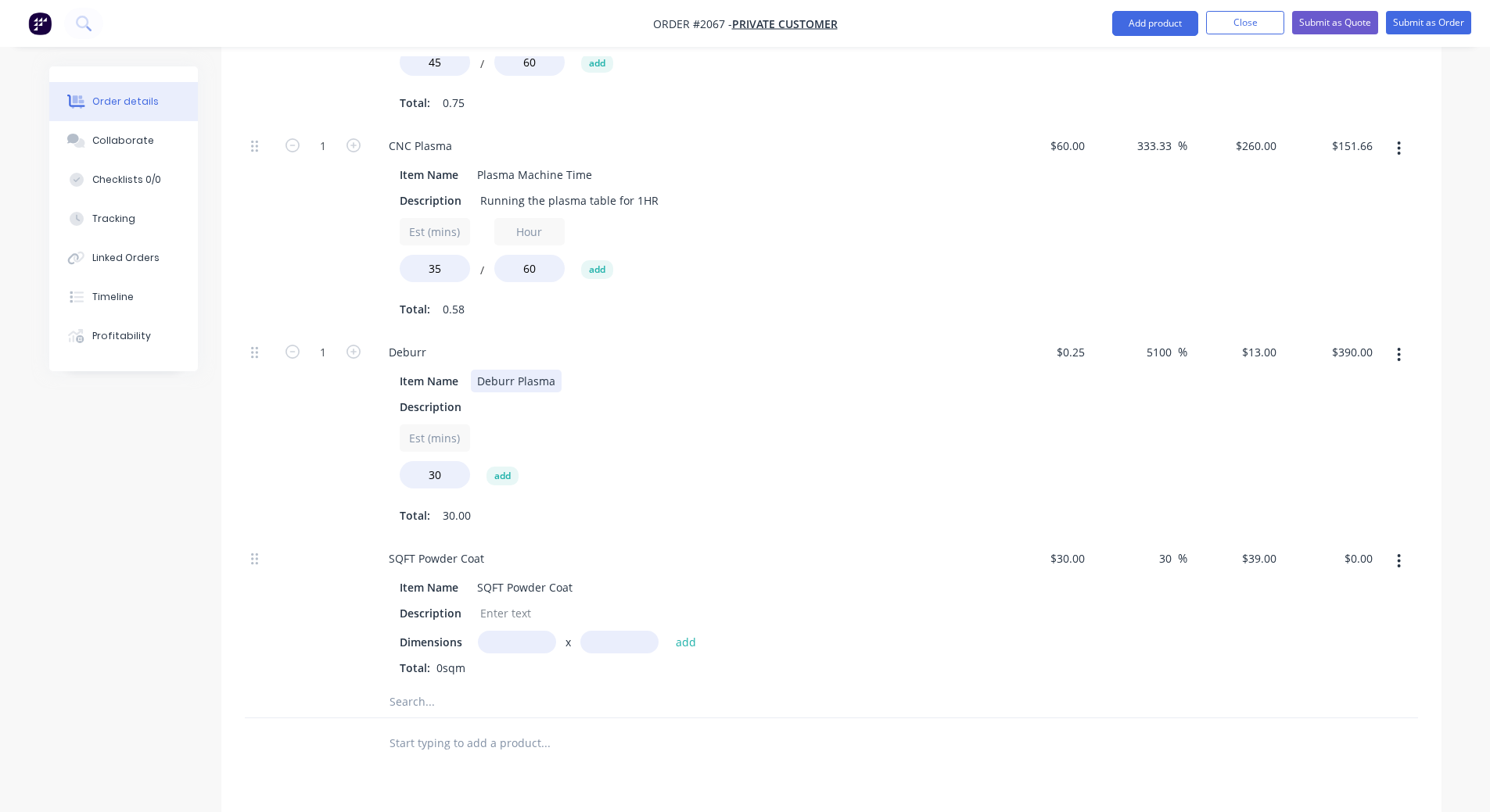
scroll to position [1513, 0]
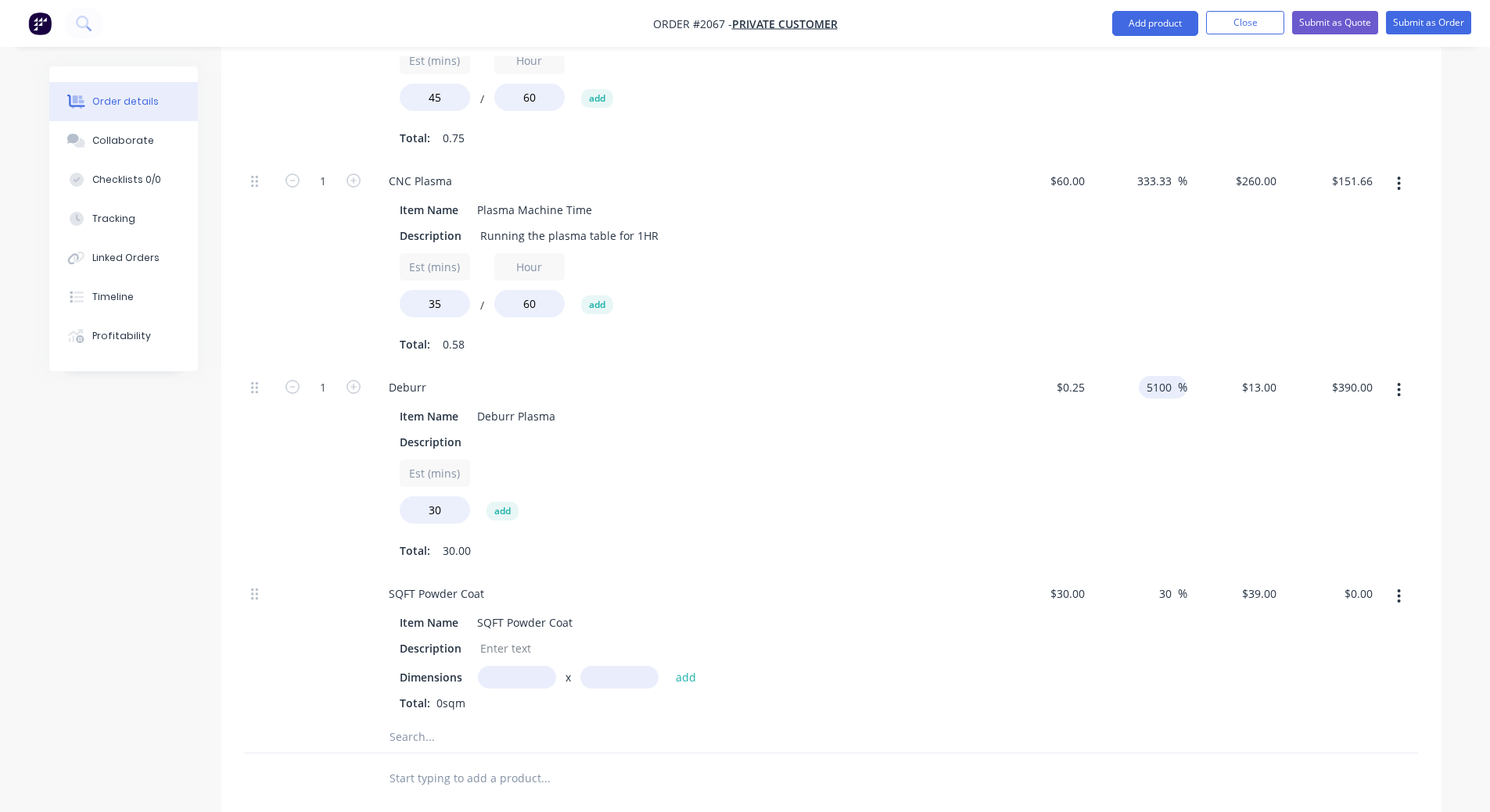
click at [1161, 392] on input "5100" at bounding box center [1161, 388] width 33 height 23
type input "200"
type input "$0.75"
type input "$22.50"
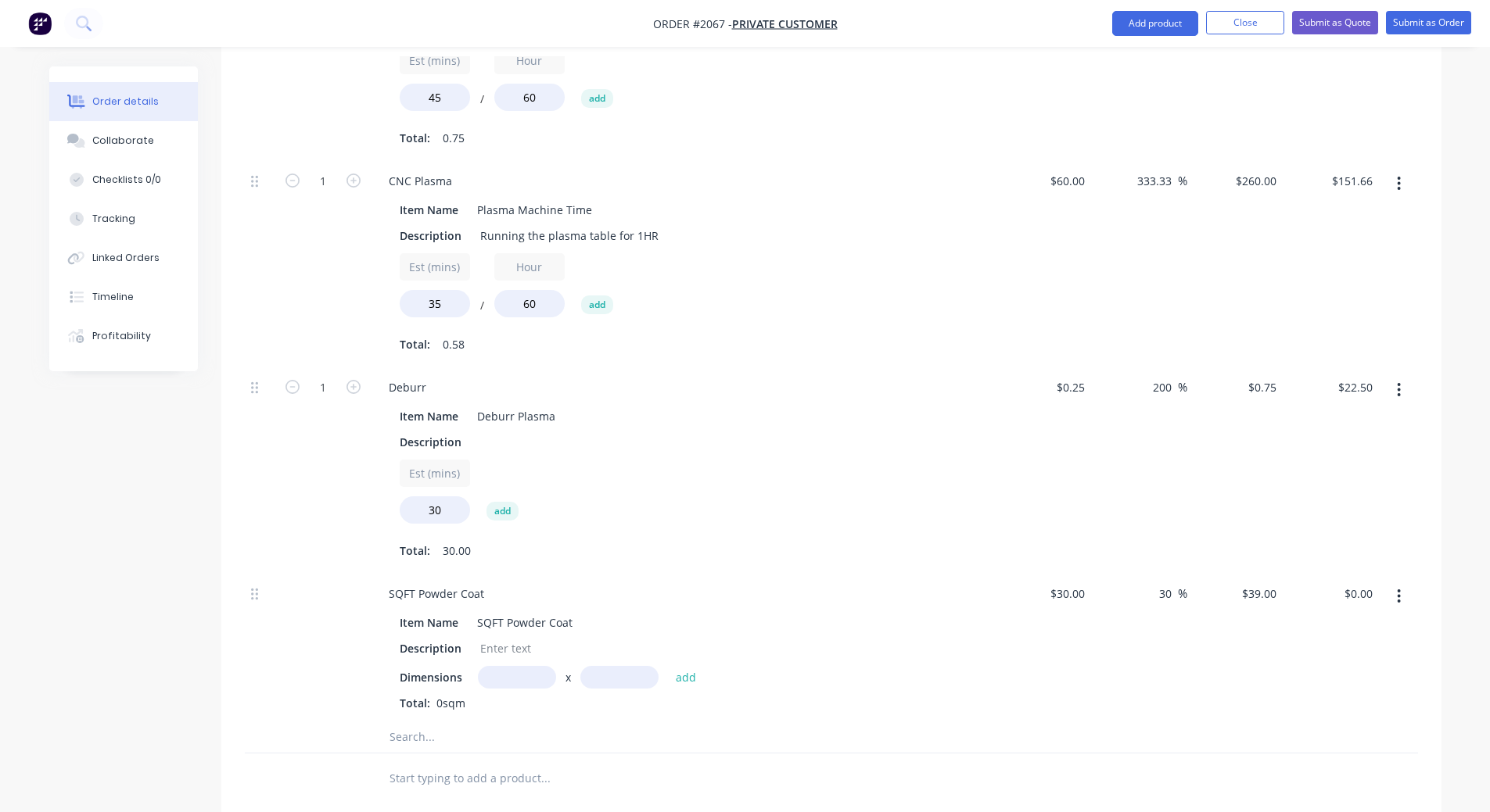
click at [1206, 458] on div "$0.75 $13.00" at bounding box center [1235, 470] width 96 height 206
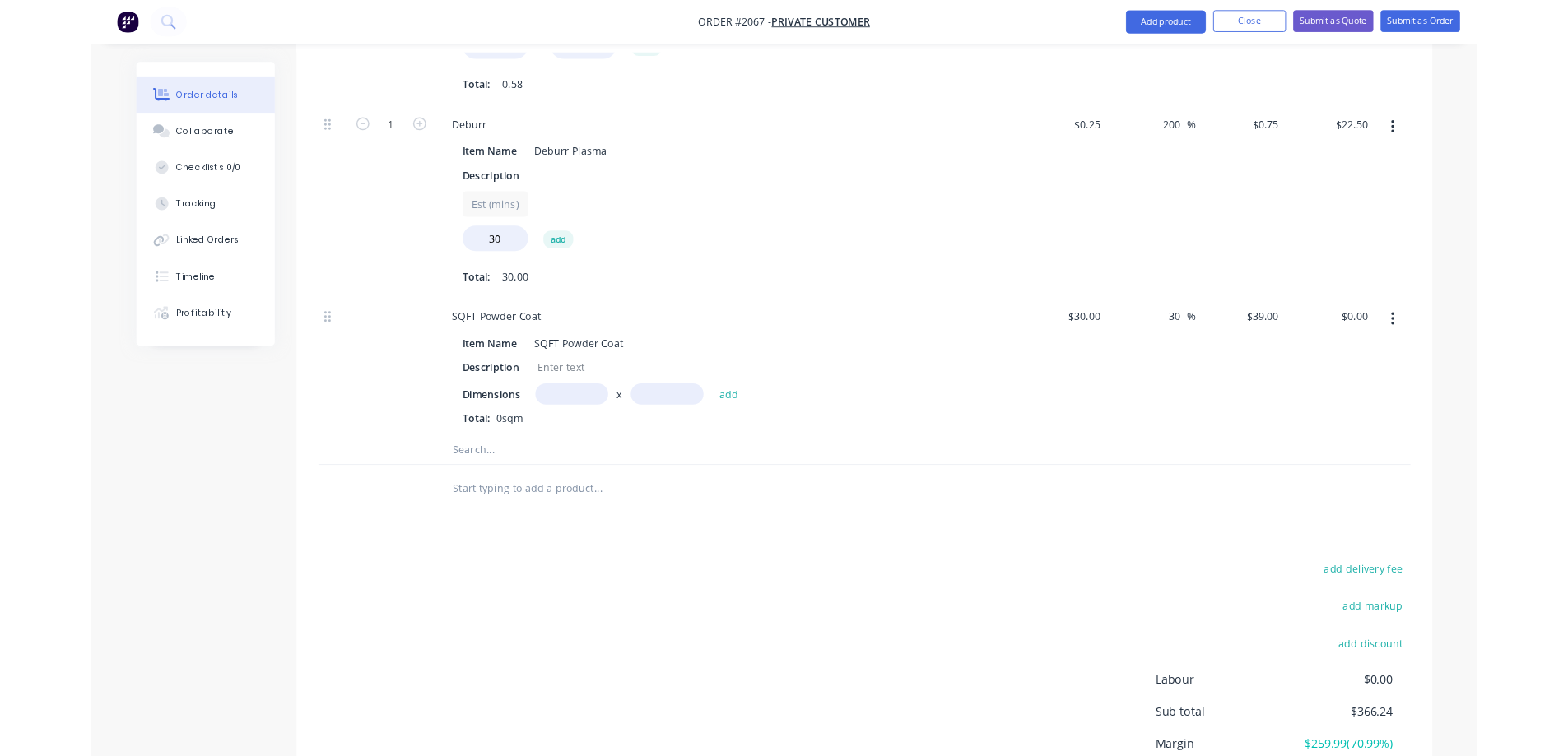
scroll to position [2004, 0]
